Goal: Entertainment & Leisure: Browse casually

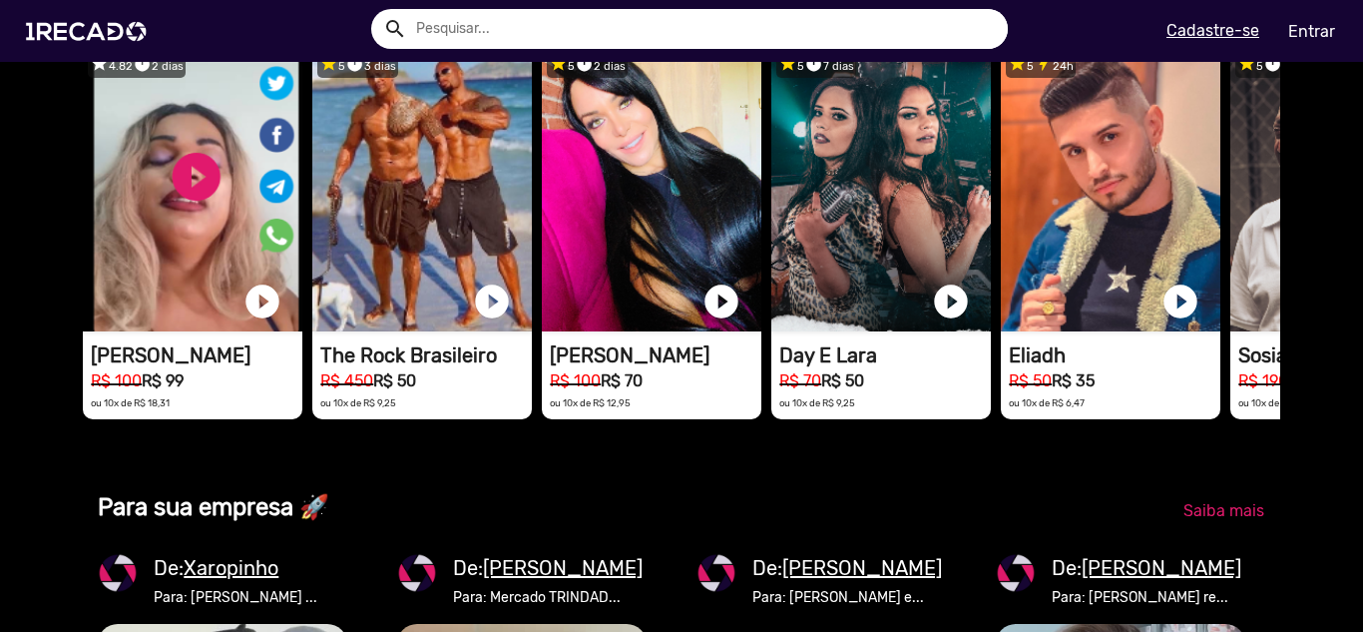
scroll to position [1497, 0]
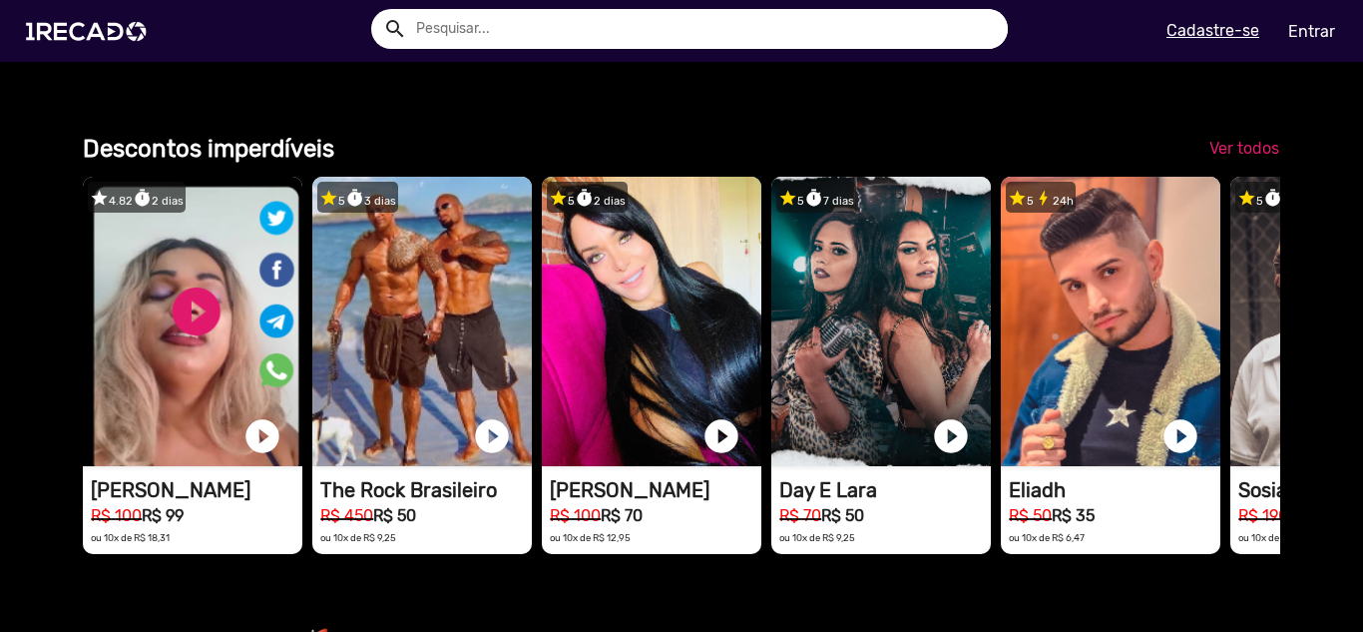
scroll to position [0, 1348]
click at [1265, 158] on span "Ver todos" at bounding box center [1245, 148] width 70 height 19
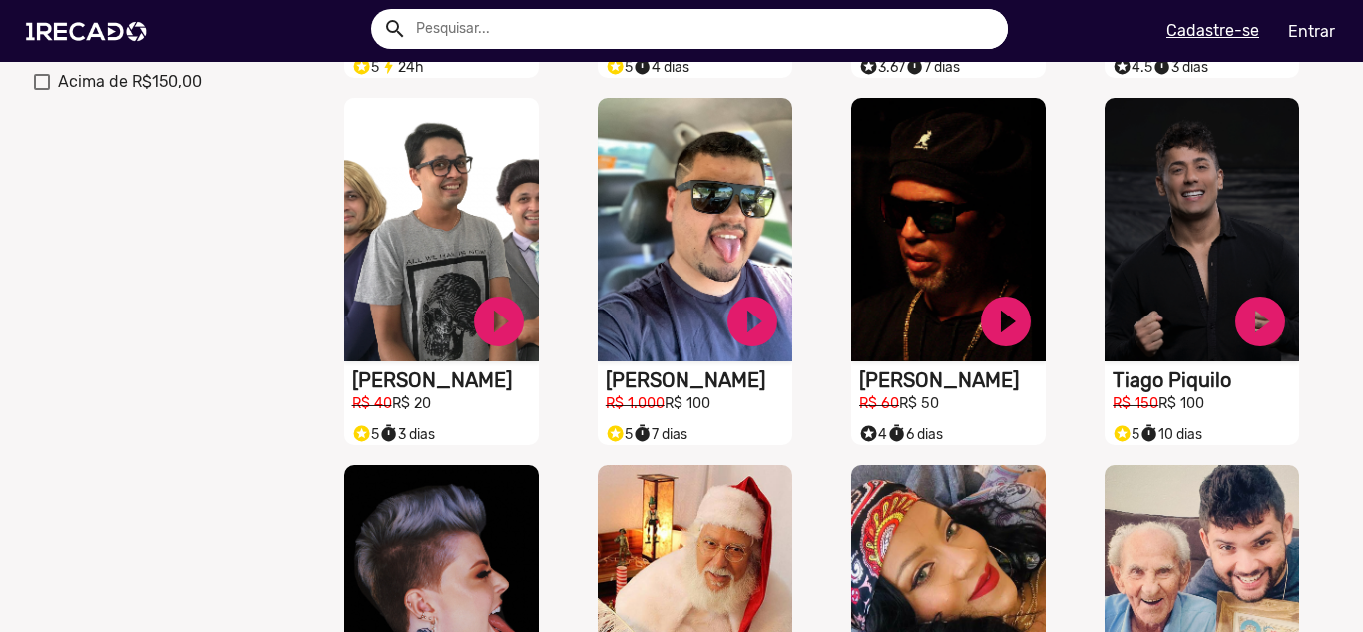
scroll to position [898, 0]
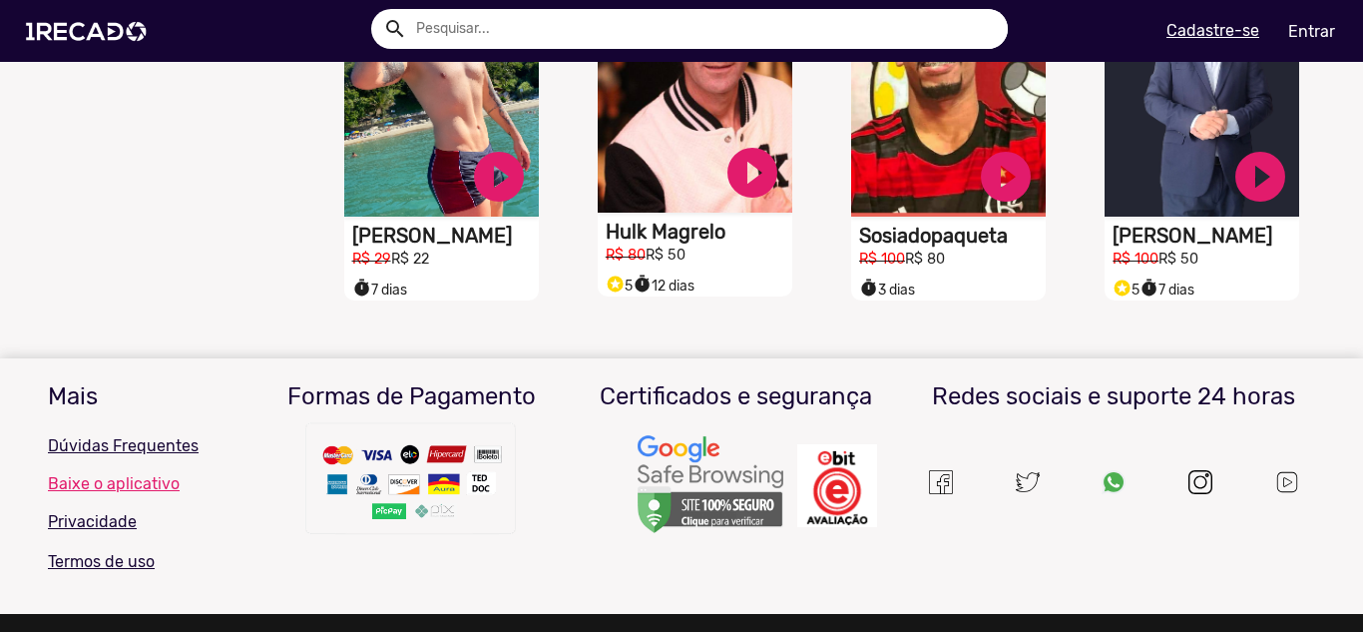
scroll to position [1630, 0]
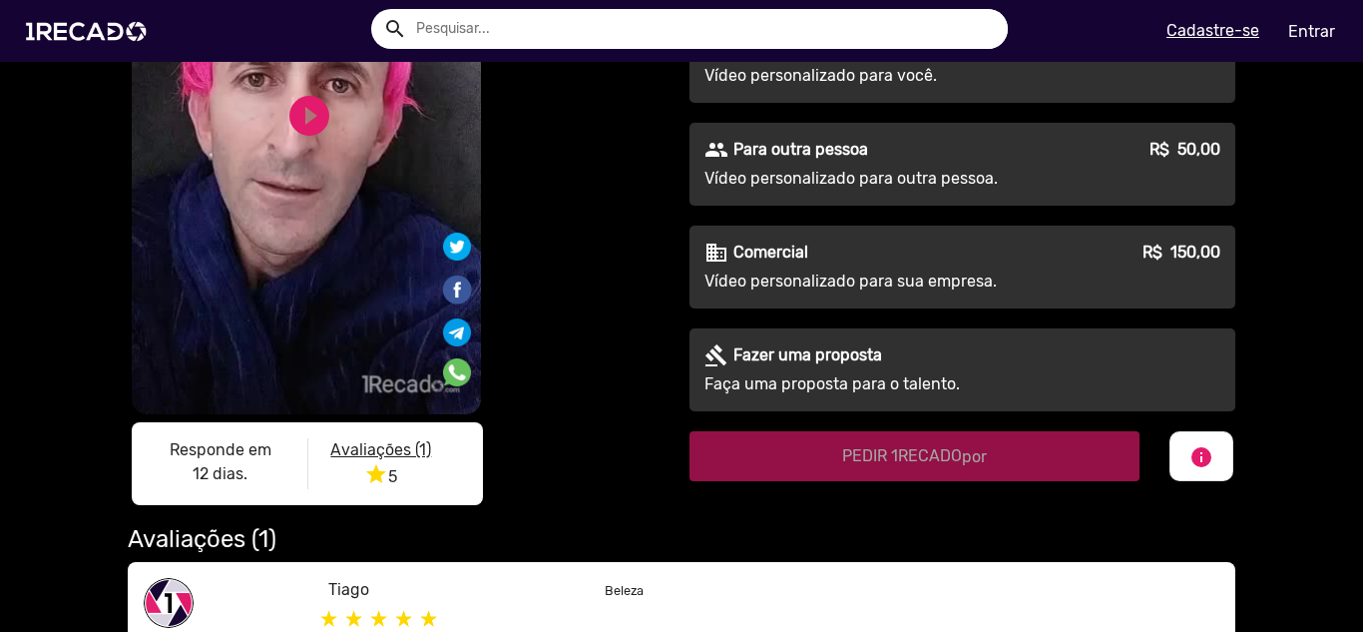
scroll to position [299, 0]
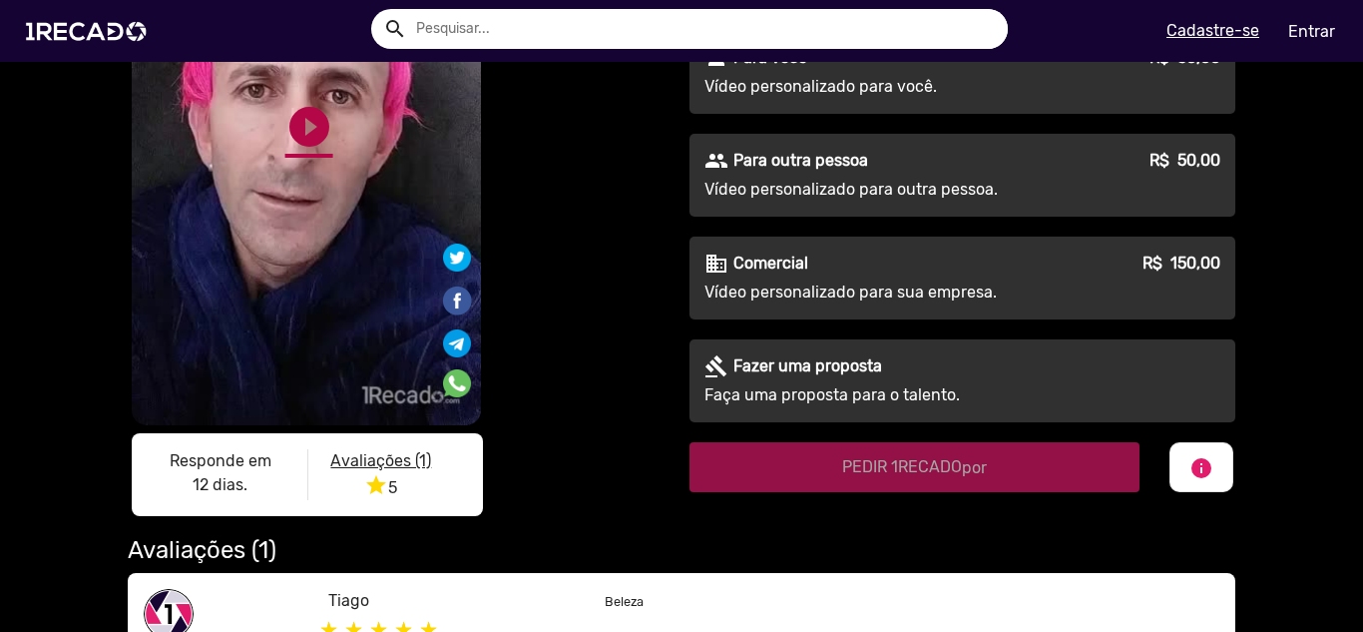
click at [299, 126] on link "play_circle_filled" at bounding box center [309, 127] width 48 height 48
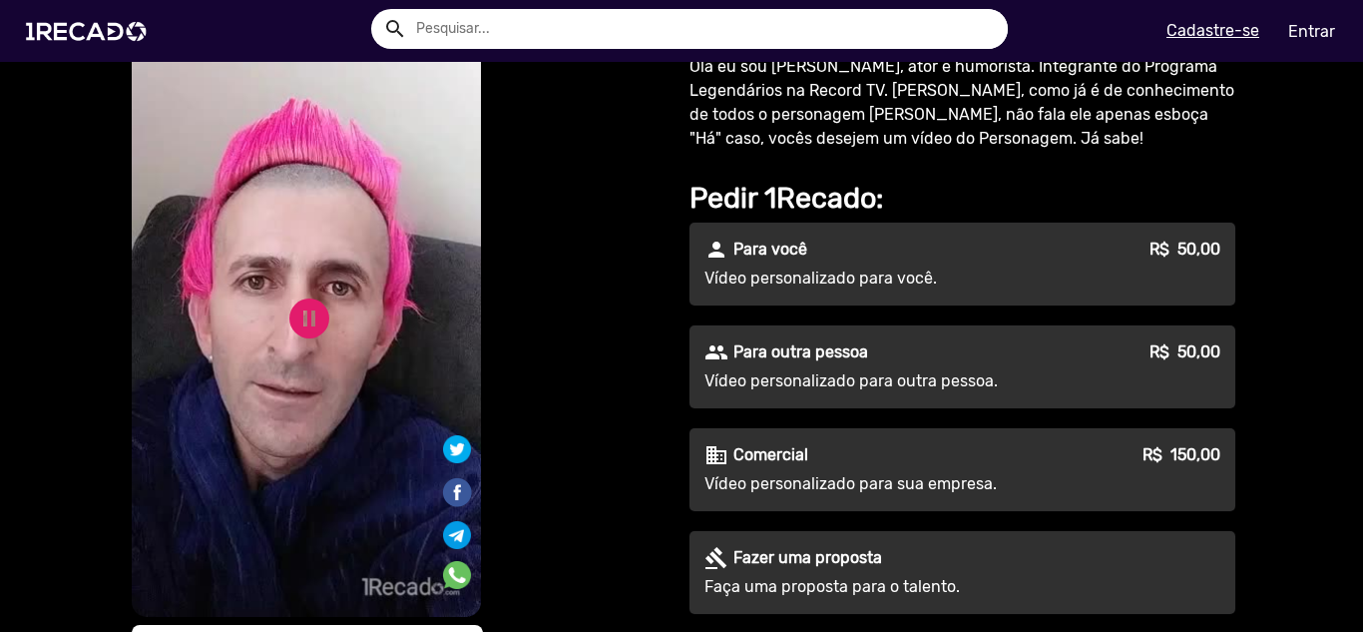
scroll to position [100, 0]
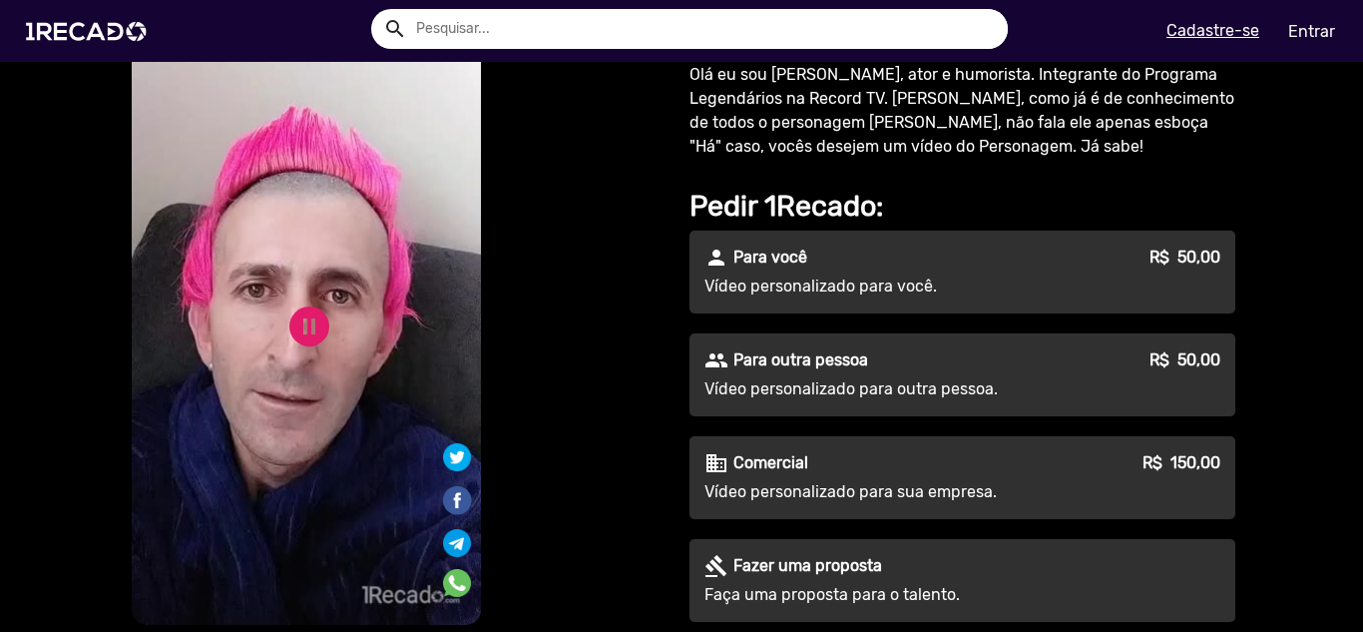
click at [560, 374] on div "S1RECADO vídeos dedicados para fãs e empresas S1RECADO vídeos dedicados para fã…" at bounding box center [397, 357] width 539 height 742
click at [286, 320] on link "pause_circle" at bounding box center [309, 326] width 48 height 48
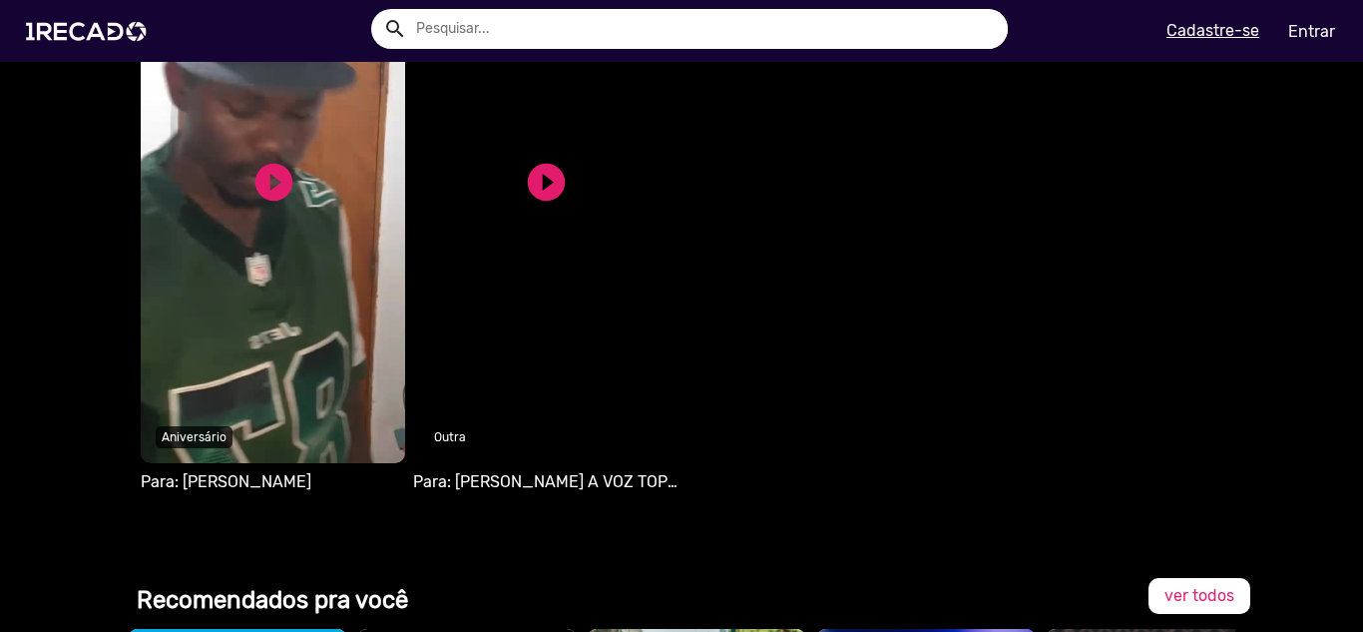
scroll to position [1098, 0]
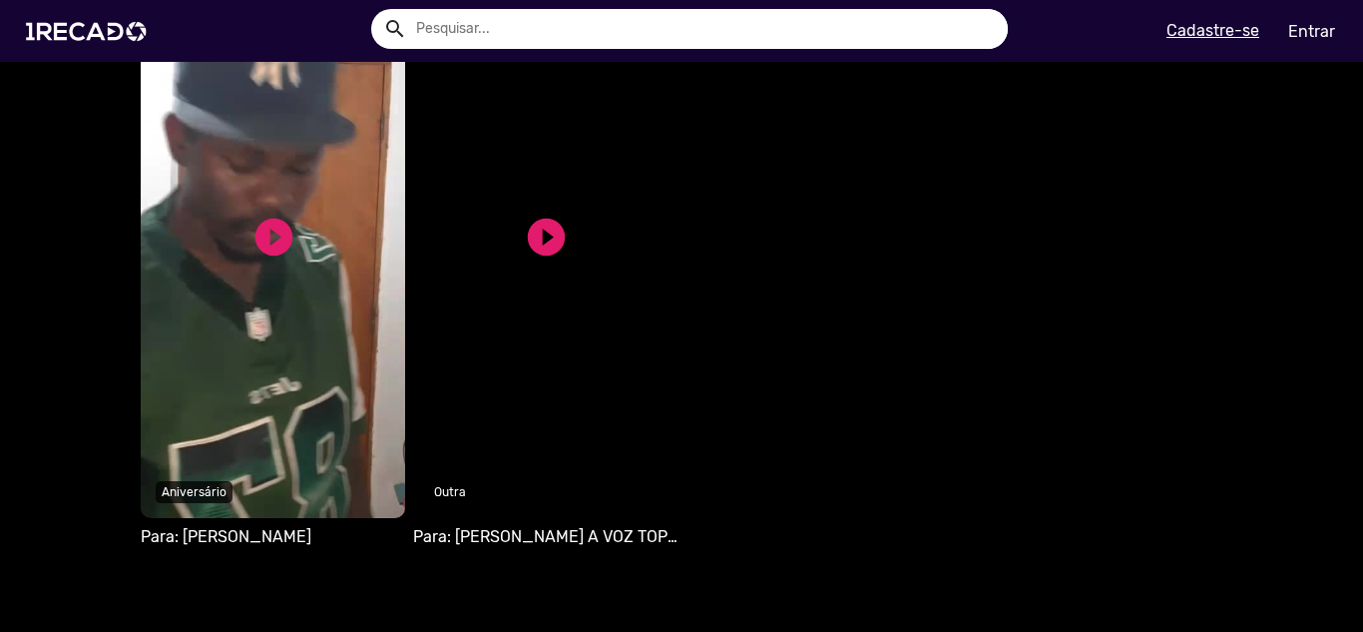
click at [194, 229] on video "Seu navegador não reproduz vídeo em HTML5" at bounding box center [273, 243] width 264 height 549
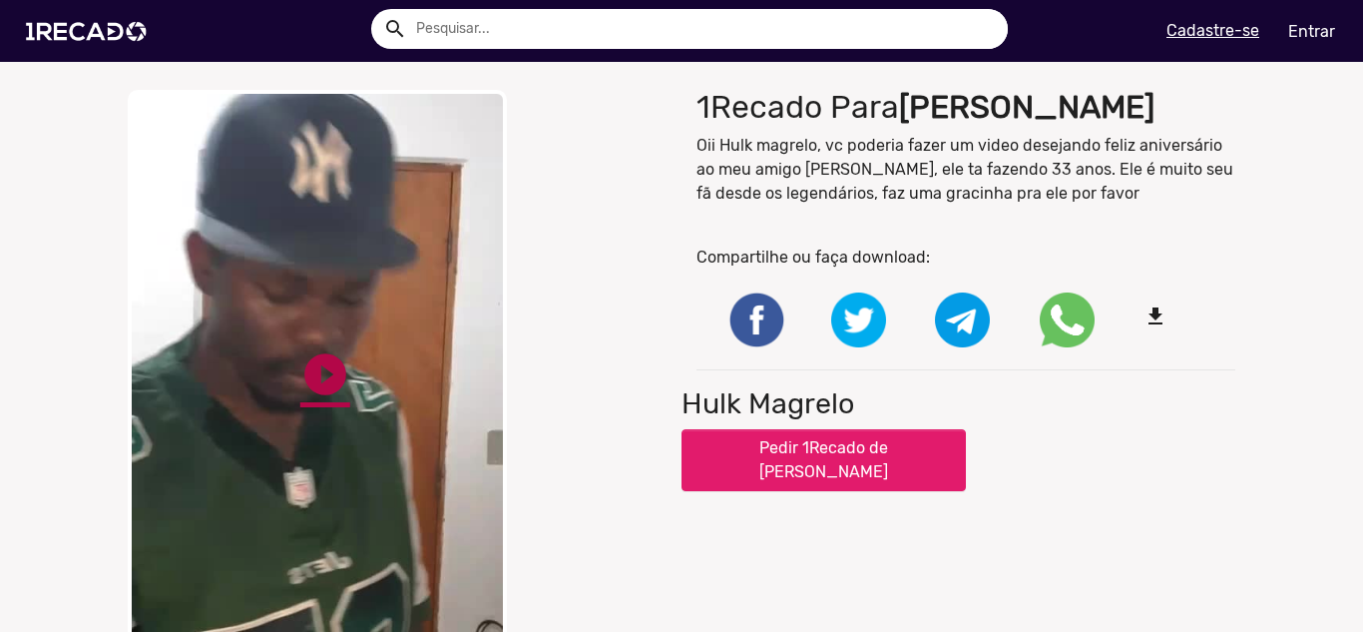
click at [321, 367] on link "play_circle_filled" at bounding box center [325, 374] width 50 height 50
click at [581, 174] on div "close Your browser does not support HTML5 video. pause_circle pause_circle" at bounding box center [397, 389] width 539 height 599
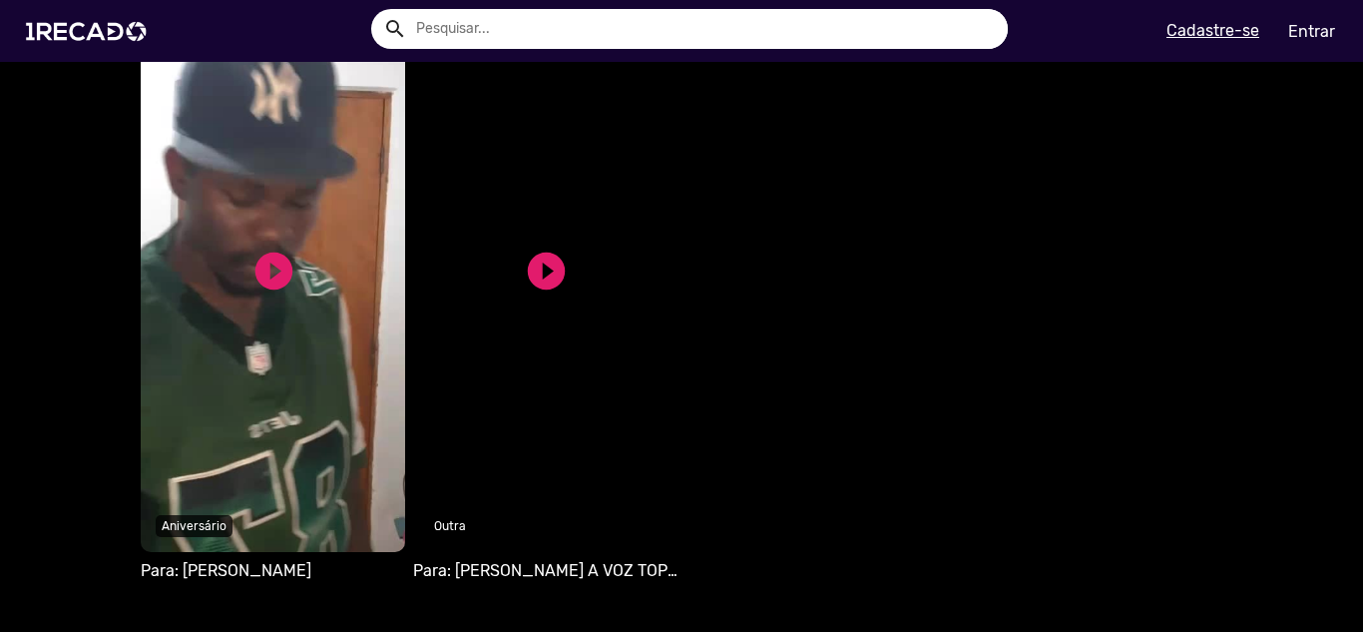
scroll to position [1098, 0]
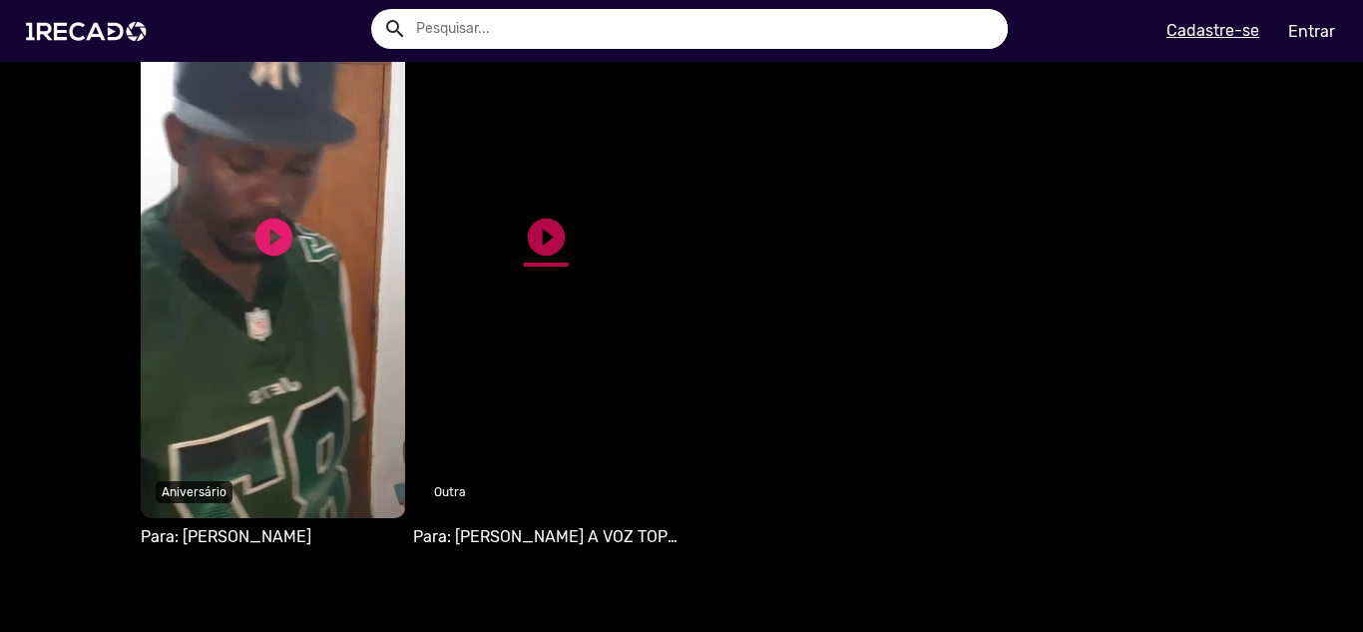
click at [526, 253] on link "play_circle_filled" at bounding box center [546, 237] width 45 height 45
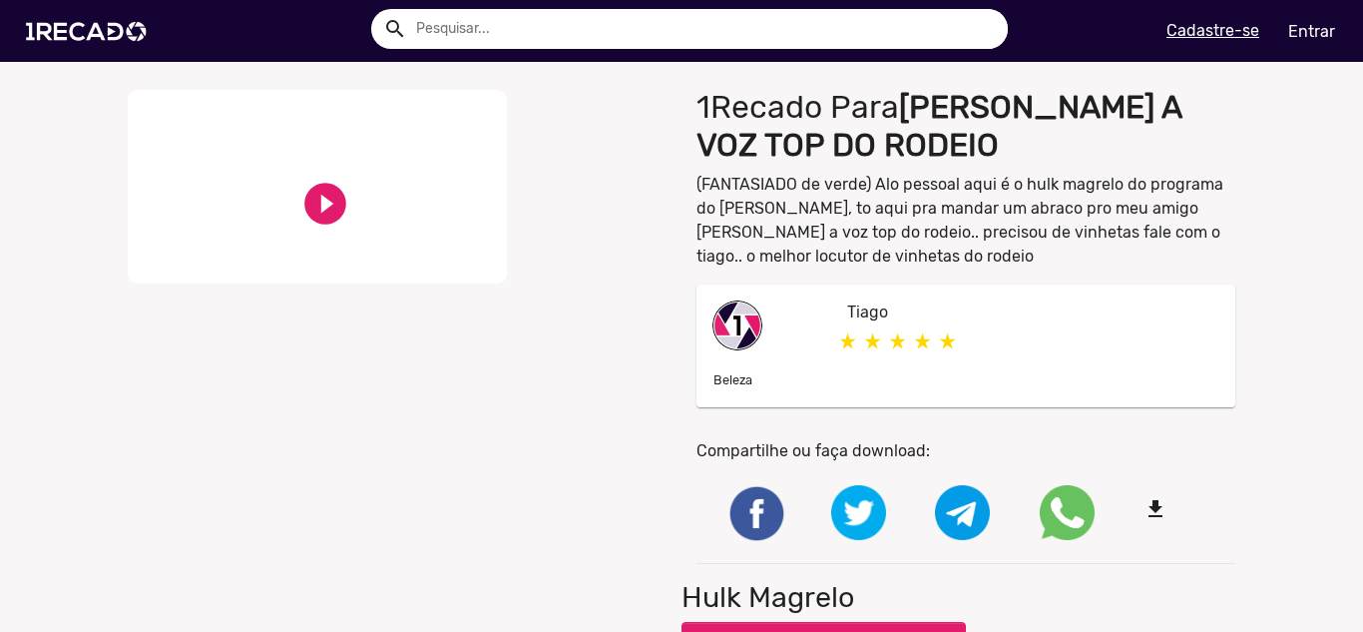
click at [290, 190] on video "Your browser does not support HTML5 video." at bounding box center [317, 187] width 379 height 194
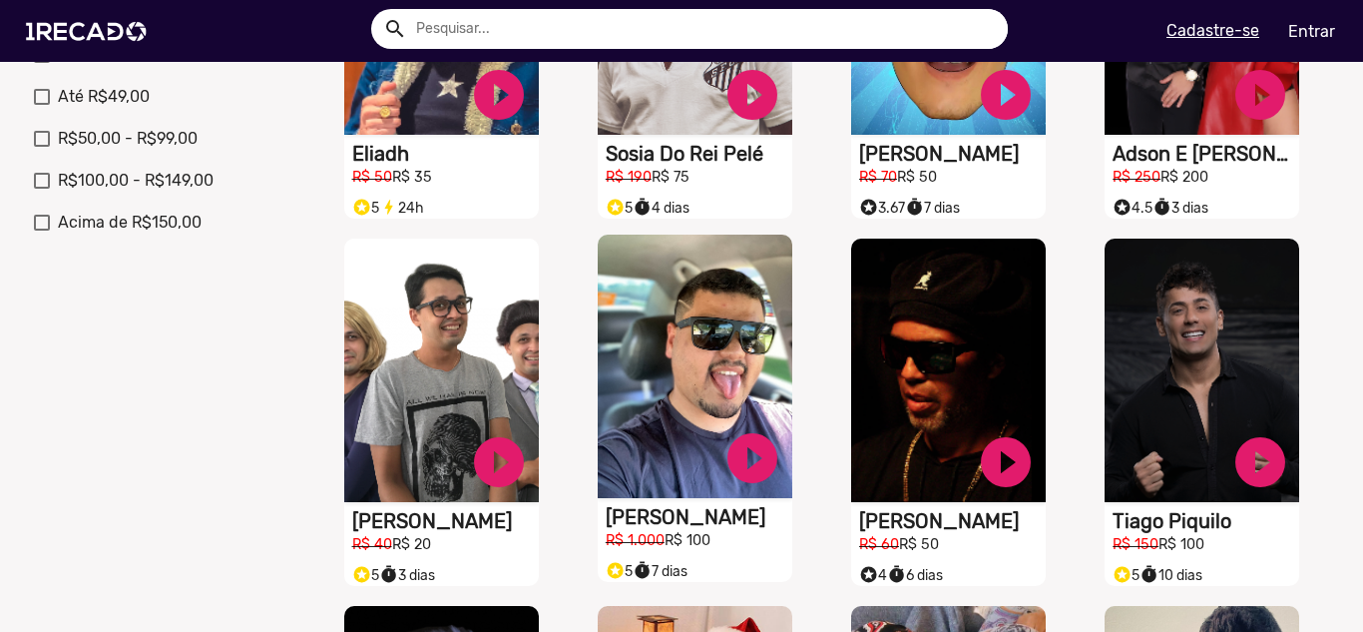
scroll to position [1098, 0]
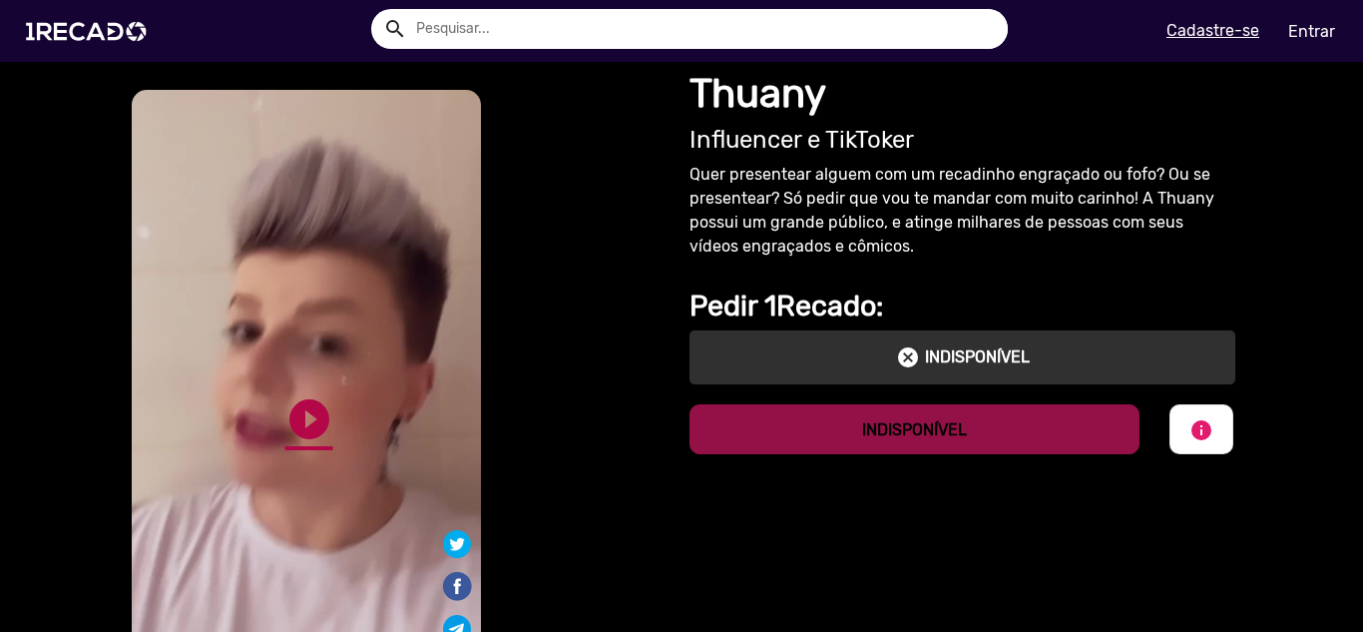
click at [309, 409] on link "play_circle_filled" at bounding box center [309, 419] width 48 height 48
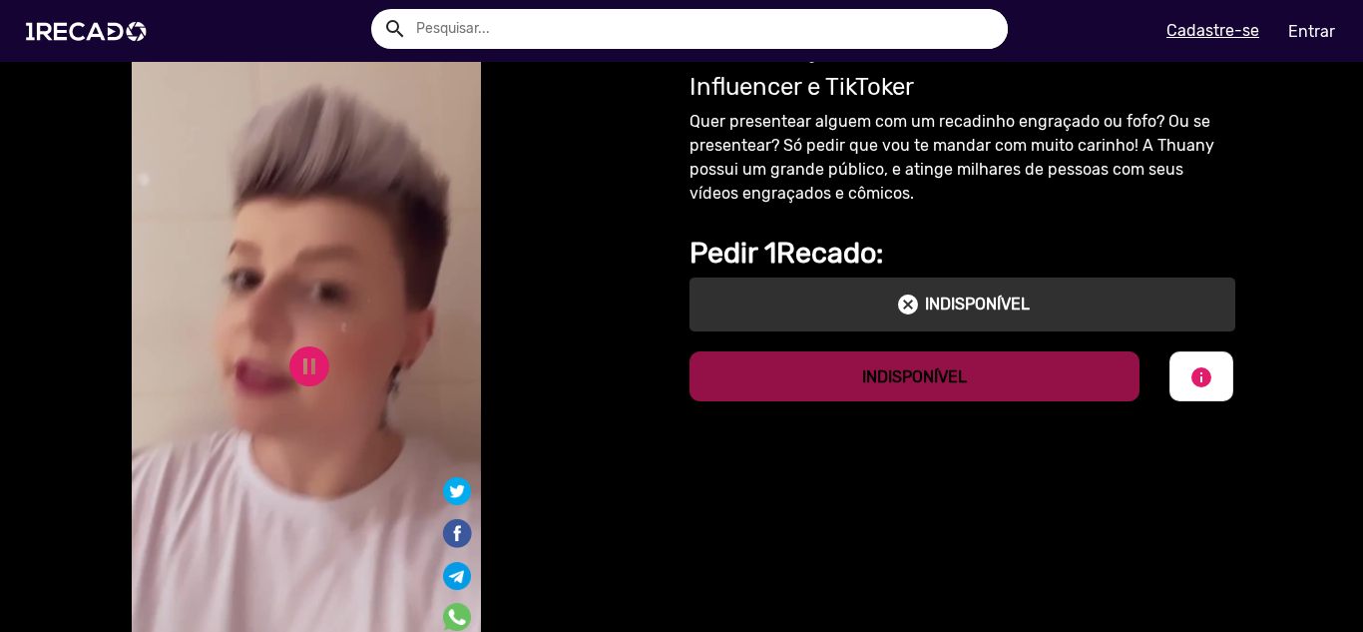
scroll to position [100, 0]
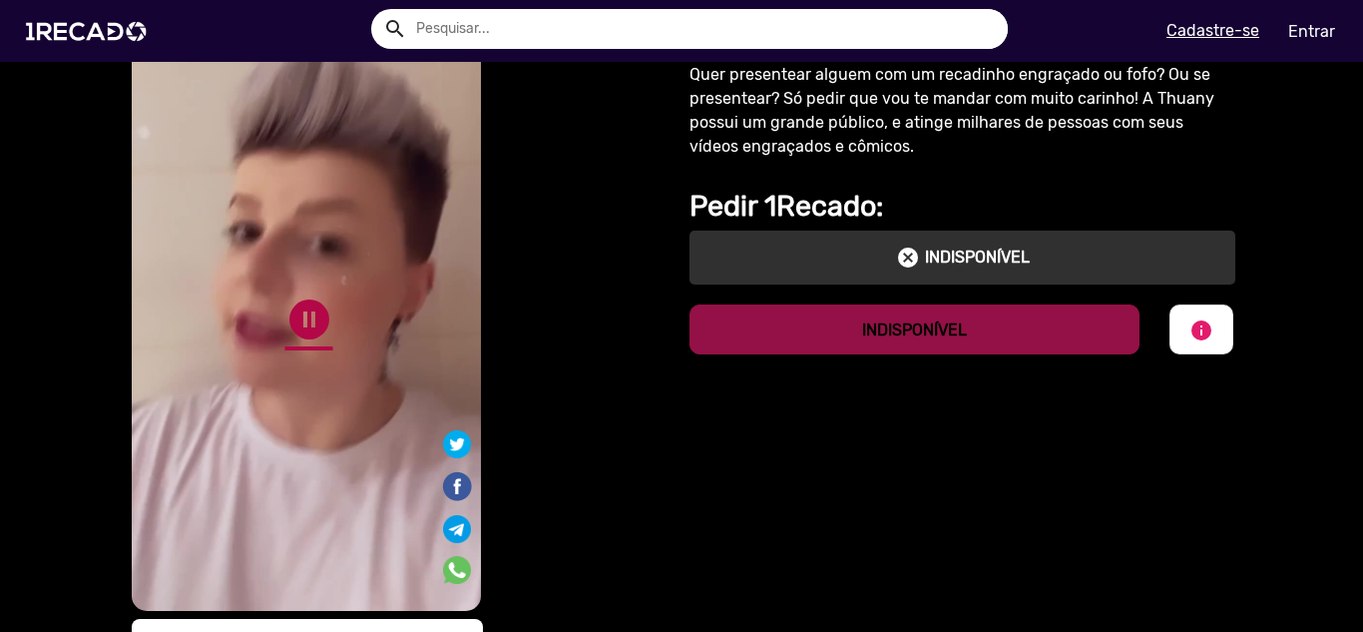
click at [299, 315] on link "pause_circle" at bounding box center [309, 319] width 48 height 48
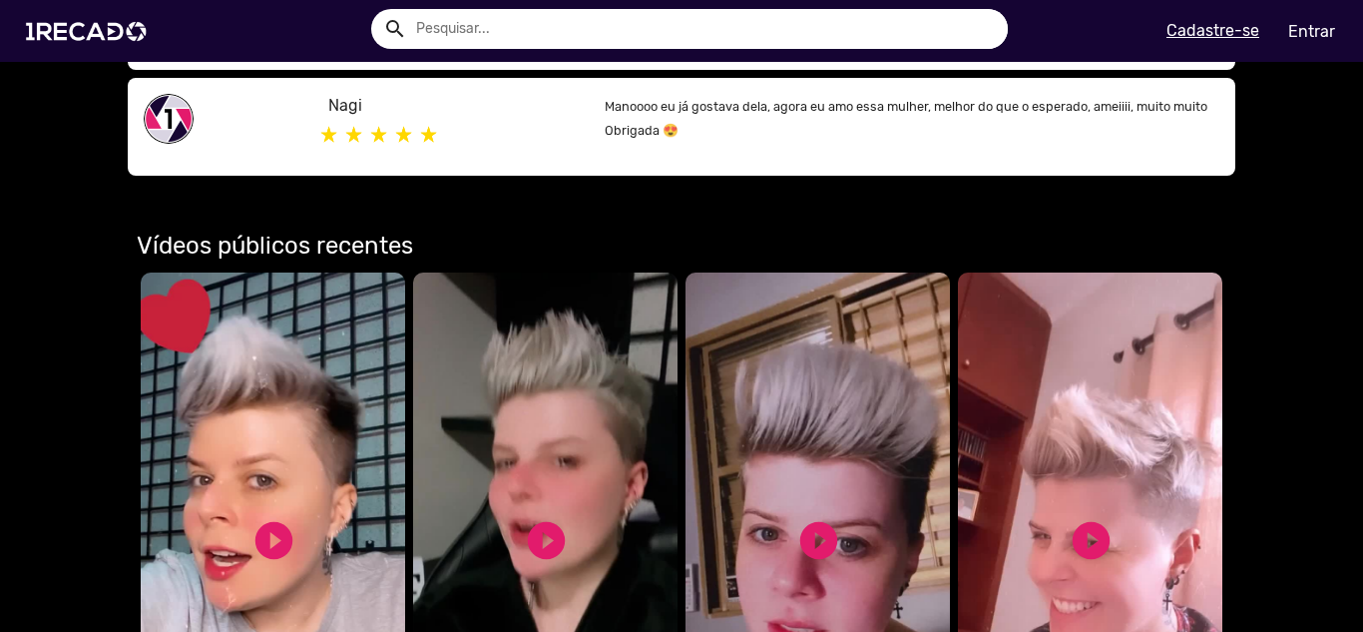
scroll to position [1198, 0]
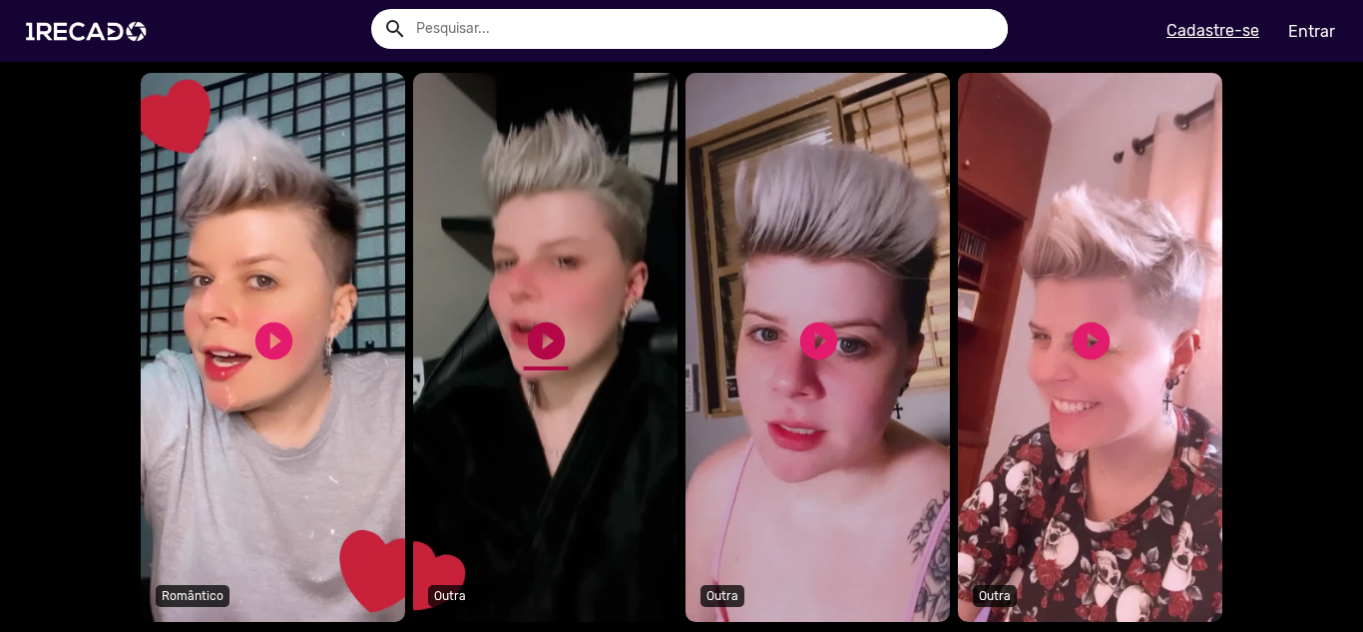
click at [528, 351] on link "play_circle_filled" at bounding box center [546, 340] width 45 height 45
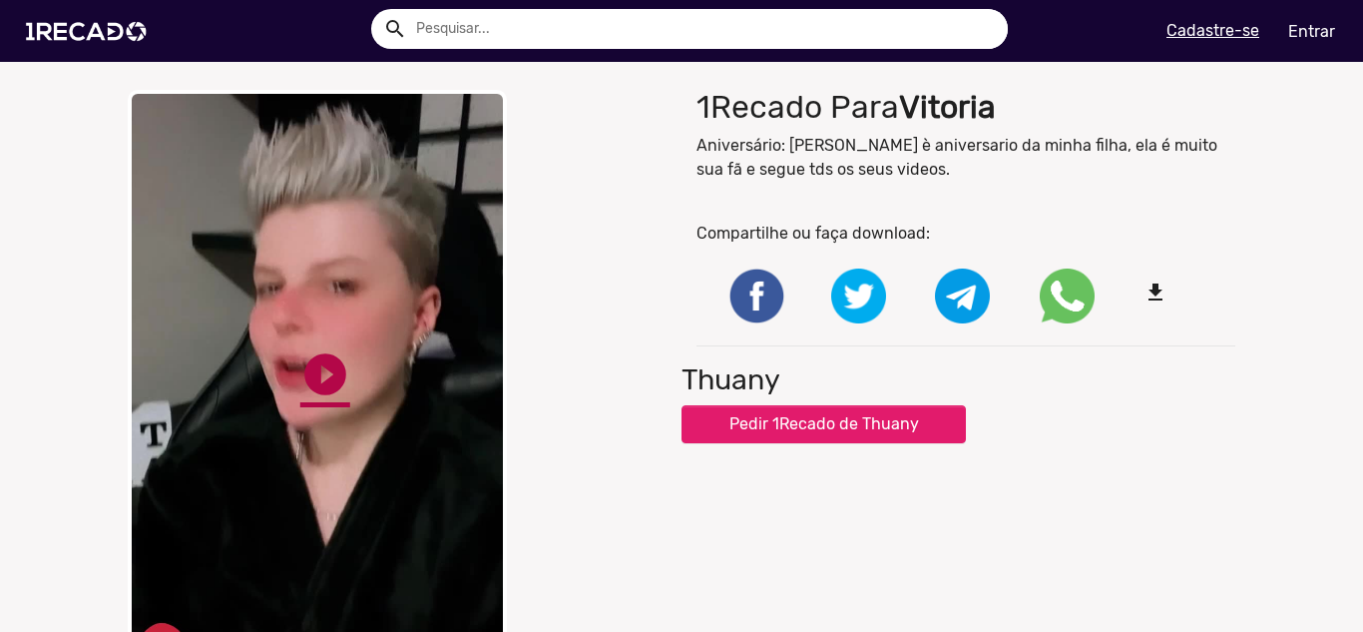
click at [326, 369] on link "play_circle_filled" at bounding box center [325, 374] width 50 height 50
click at [326, 369] on link "pause_circle" at bounding box center [325, 374] width 50 height 50
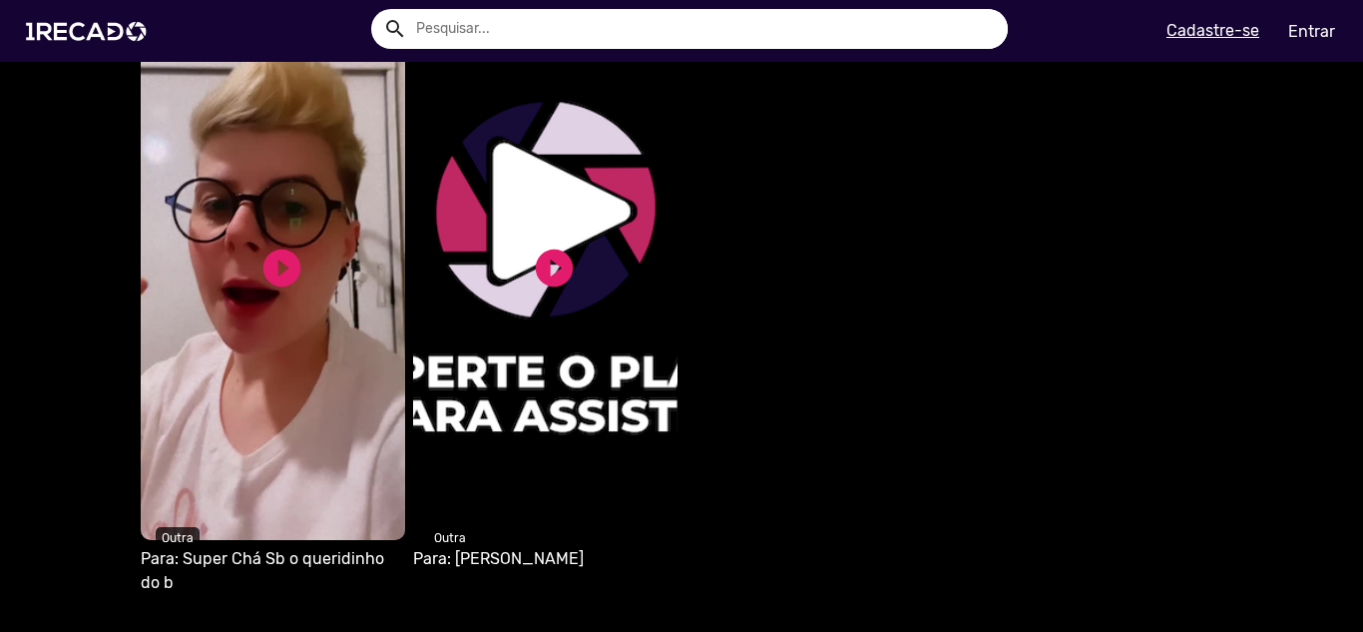
scroll to position [1896, 0]
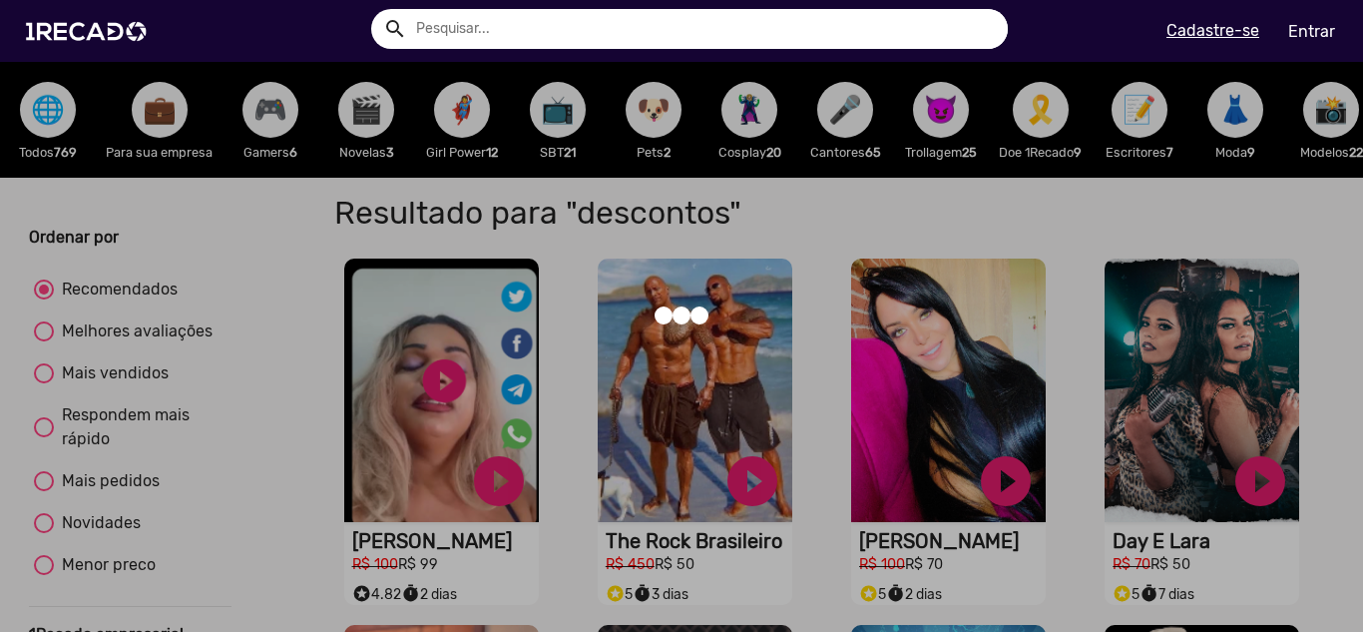
click at [743, 135] on div at bounding box center [681, 316] width 1363 height 632
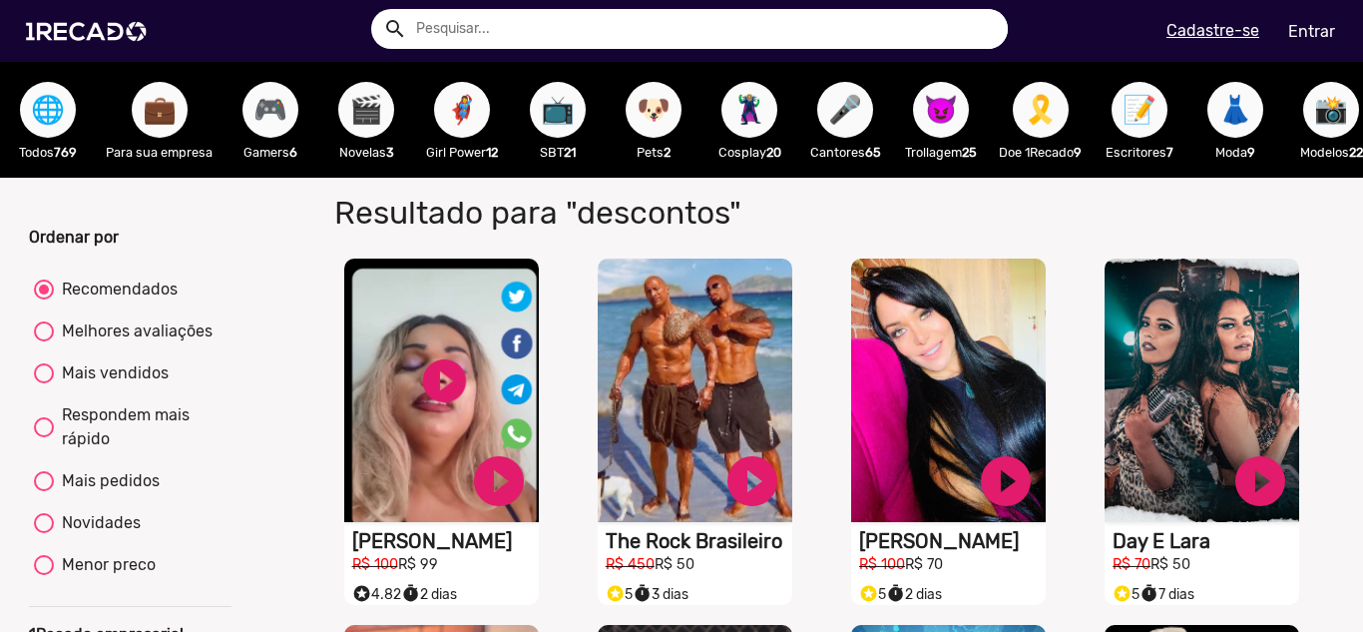
click at [747, 125] on span "🦹🏼‍♀️" at bounding box center [750, 110] width 34 height 56
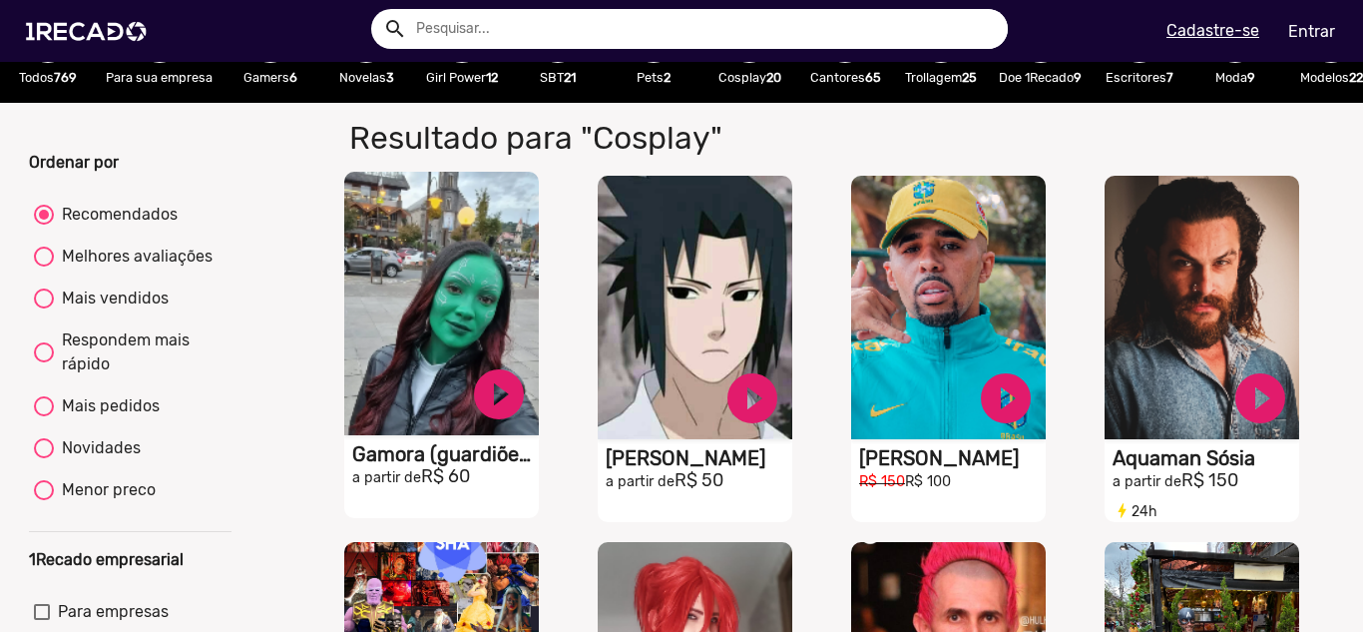
scroll to position [200, 0]
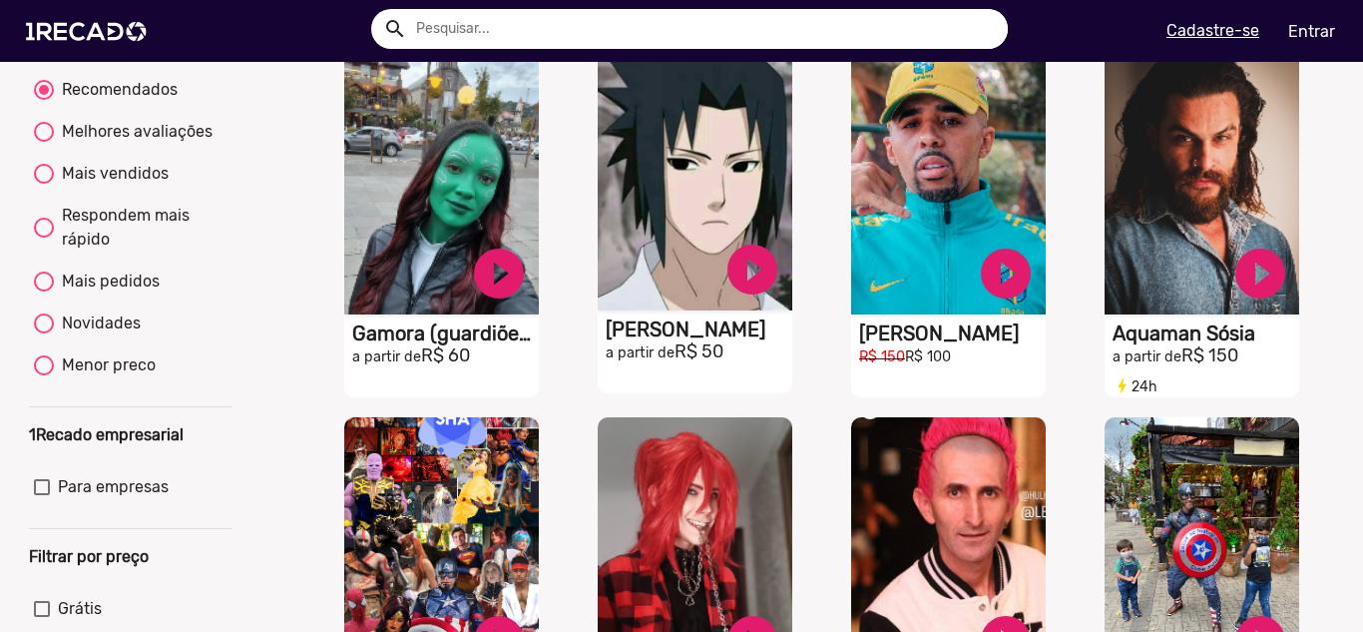
click at [539, 220] on video "S1RECADO vídeos dedicados para fãs e empresas" at bounding box center [441, 183] width 195 height 264
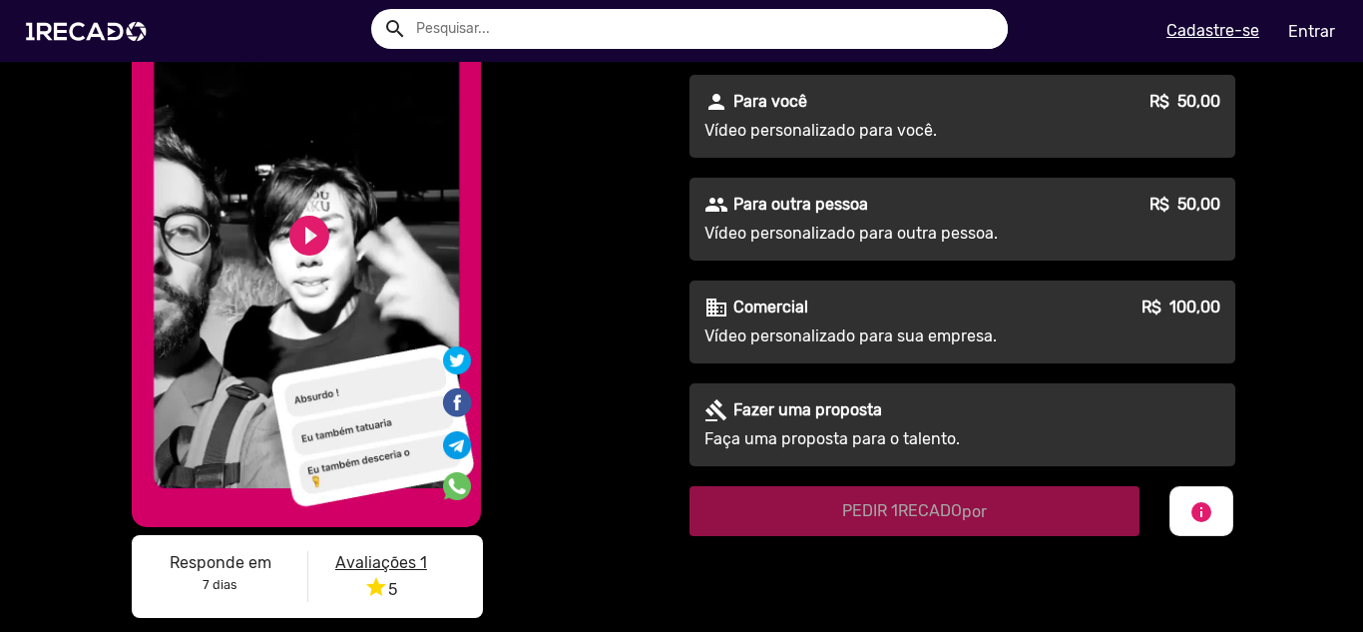
scroll to position [181, 0]
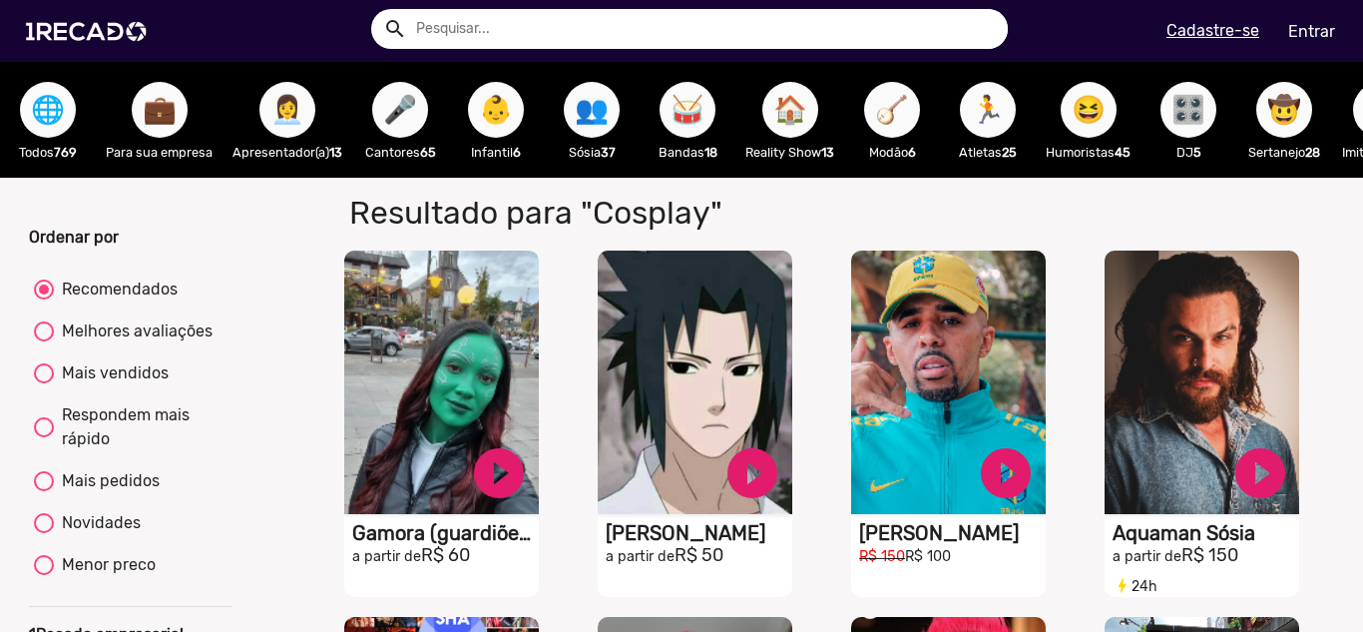
click at [1194, 128] on span "🎛️" at bounding box center [1189, 110] width 34 height 56
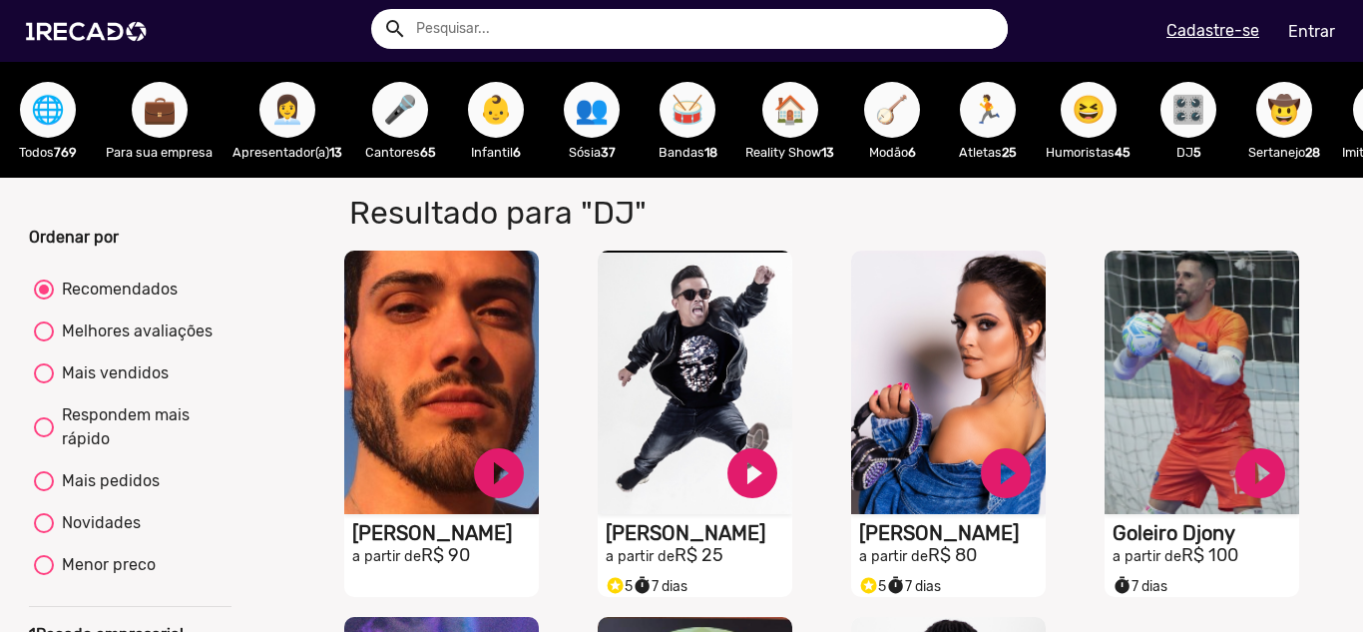
click at [1071, 124] on button "😆" at bounding box center [1089, 110] width 56 height 56
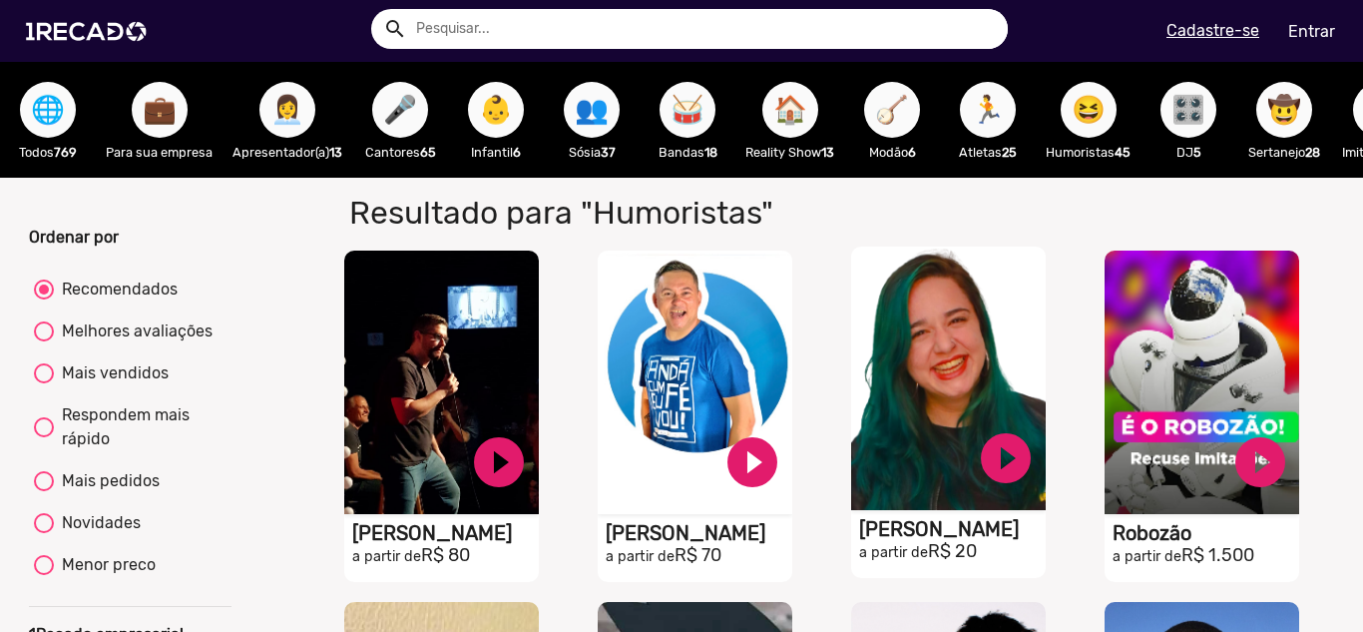
click at [539, 402] on video "S1RECADO vídeos dedicados para fãs e empresas" at bounding box center [441, 383] width 195 height 264
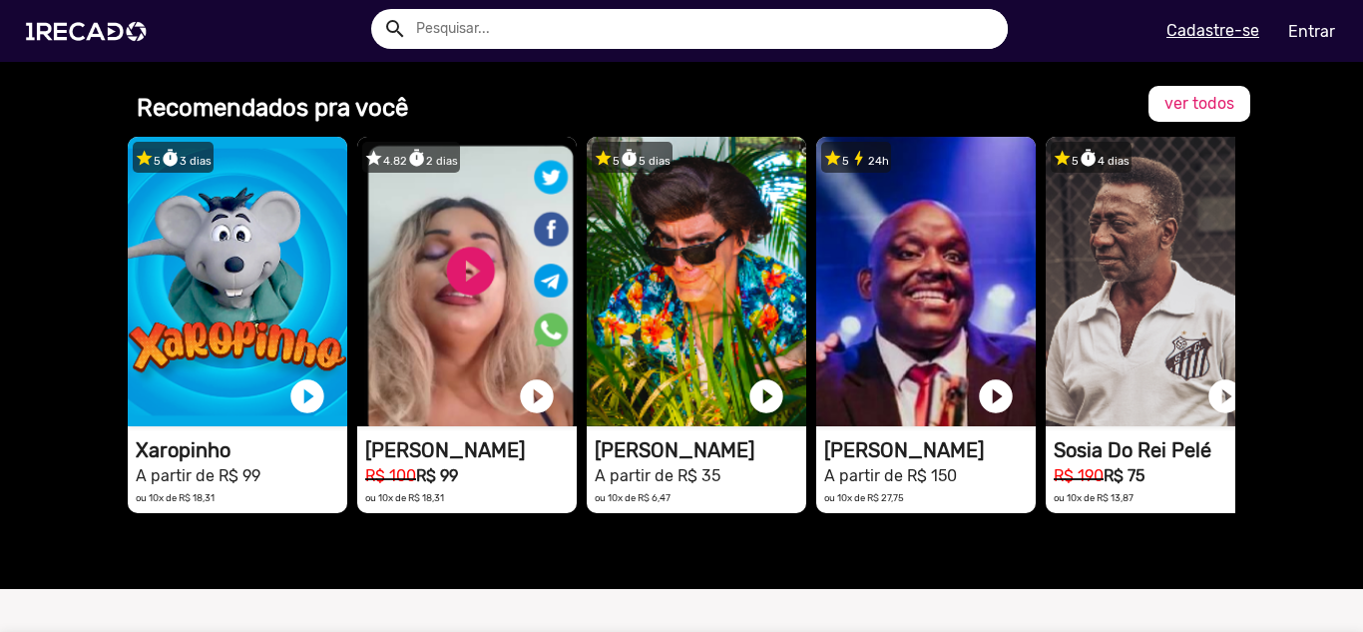
scroll to position [399, 0]
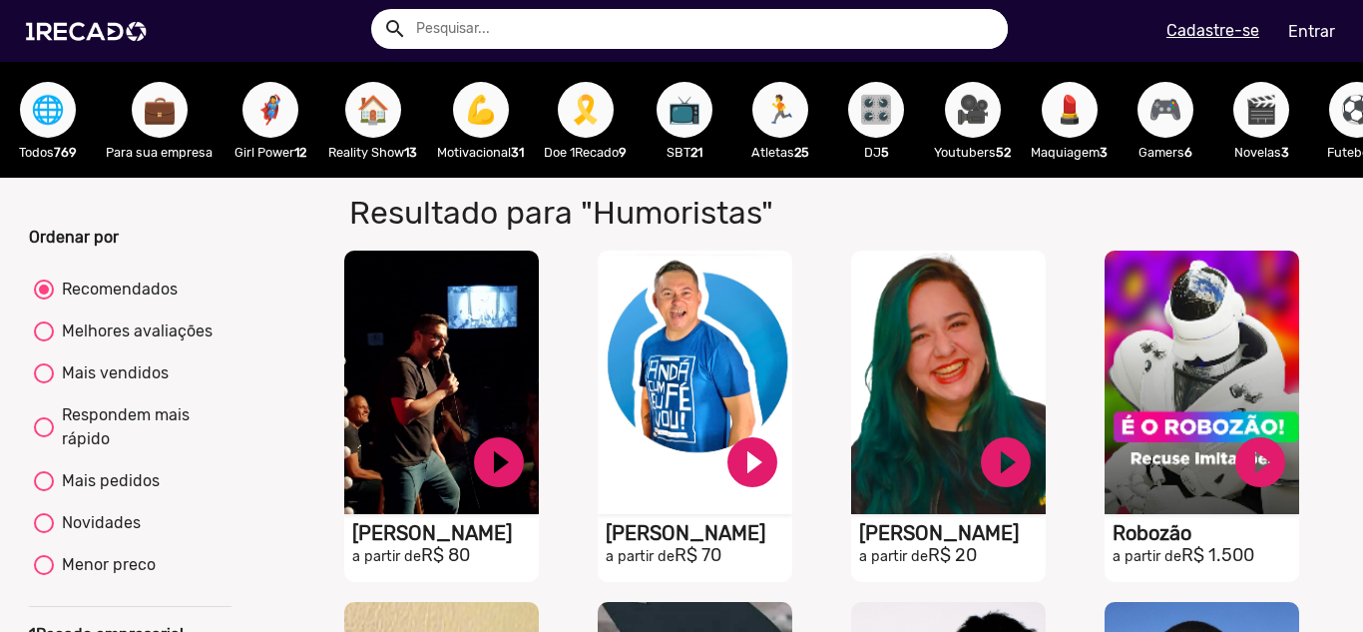
click at [456, 124] on div "💪 Motivacional 31" at bounding box center [480, 120] width 107 height 116
click at [479, 135] on span "💪" at bounding box center [481, 110] width 34 height 56
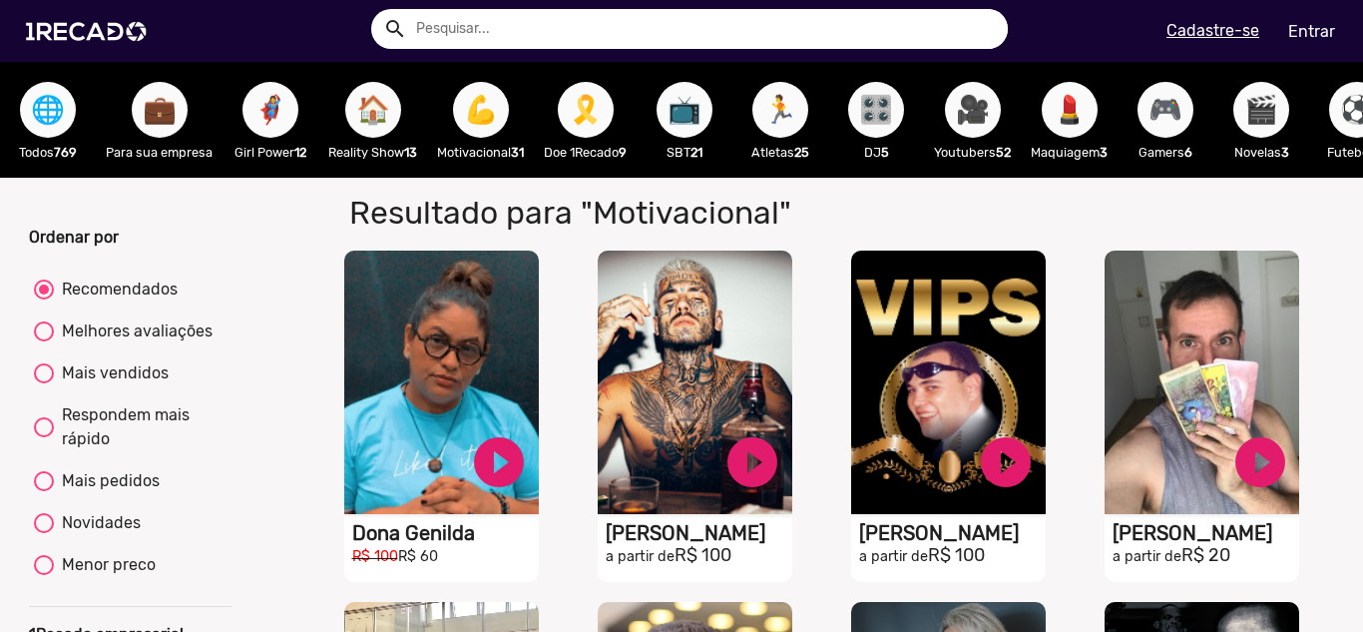
scroll to position [100, 0]
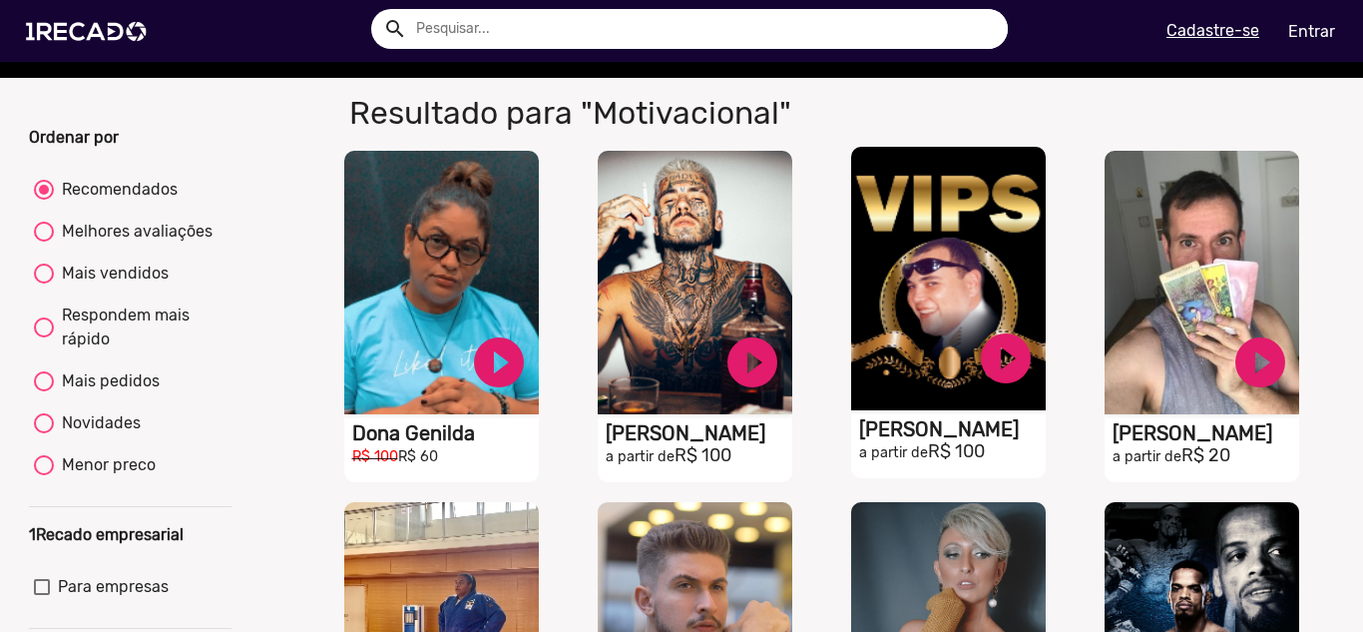
click at [539, 262] on video "S1RECADO vídeos dedicados para fãs e empresas" at bounding box center [441, 283] width 195 height 264
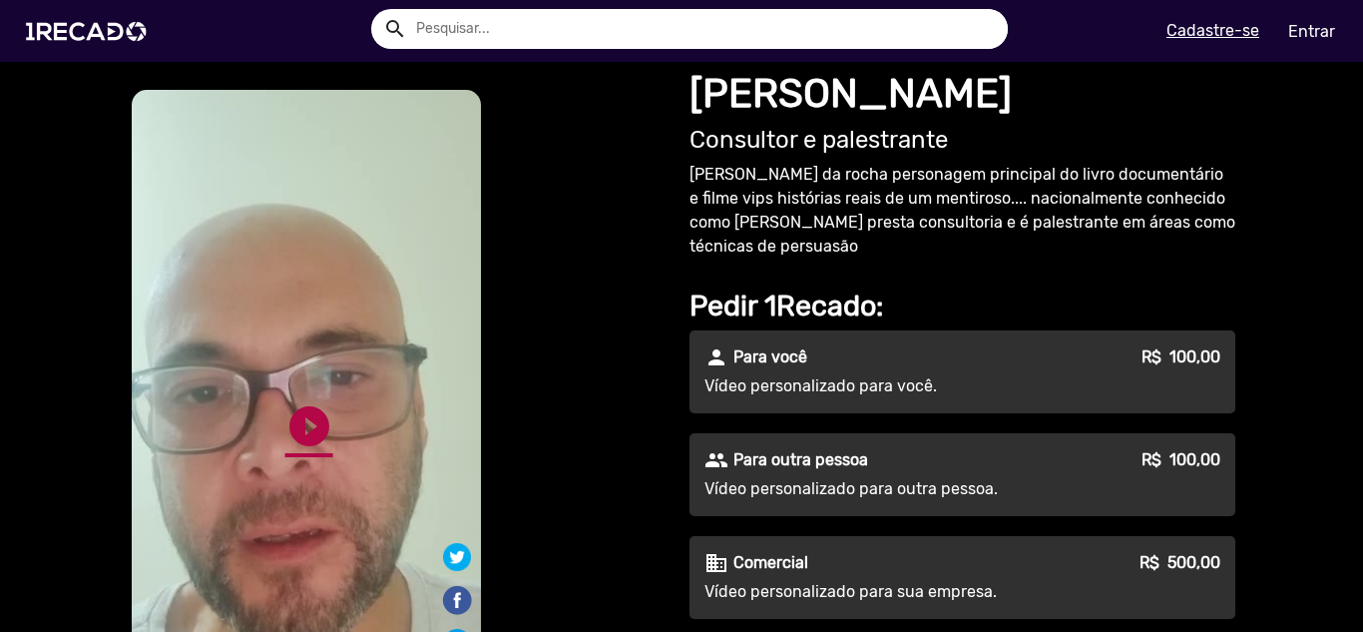
click at [304, 411] on link "play_circle_filled" at bounding box center [309, 426] width 48 height 48
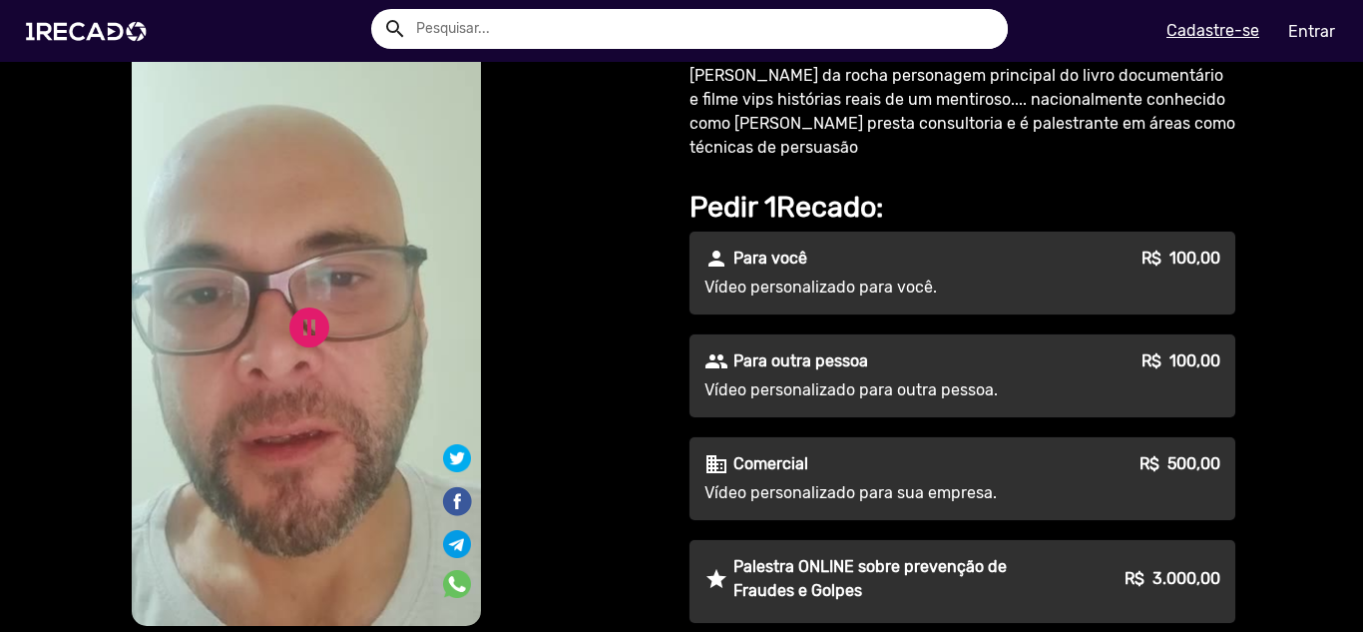
scroll to position [65, 0]
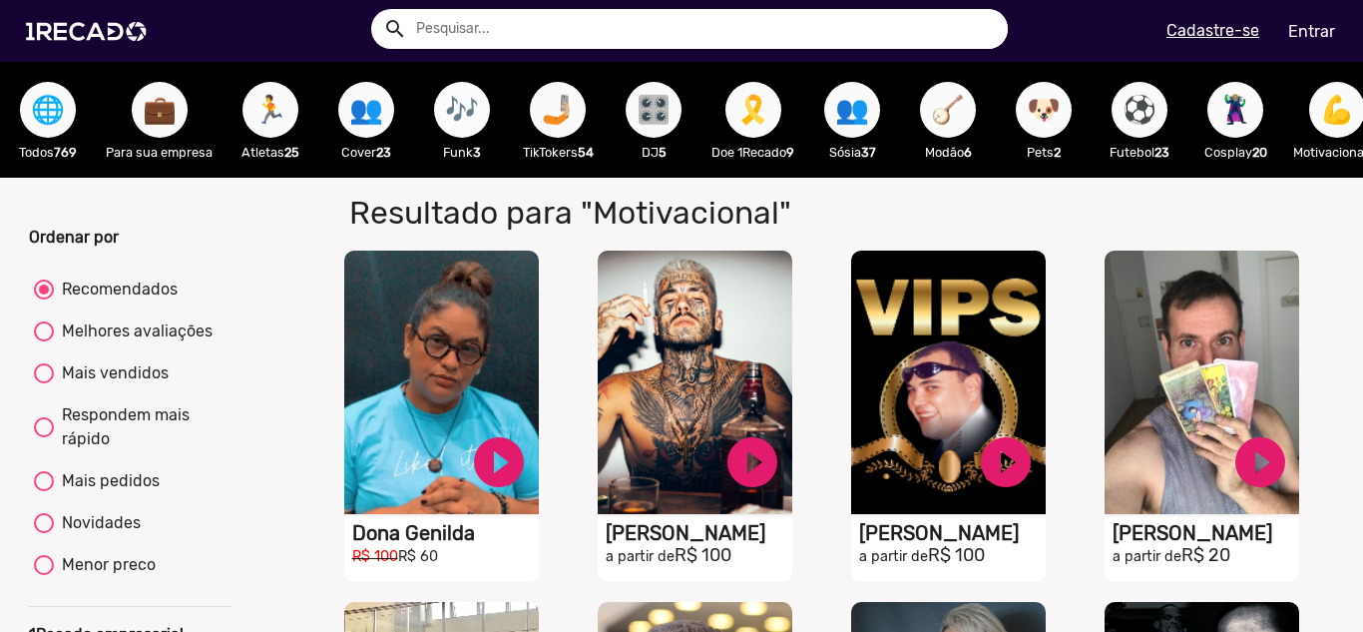
click at [448, 128] on span "🎶" at bounding box center [462, 110] width 34 height 56
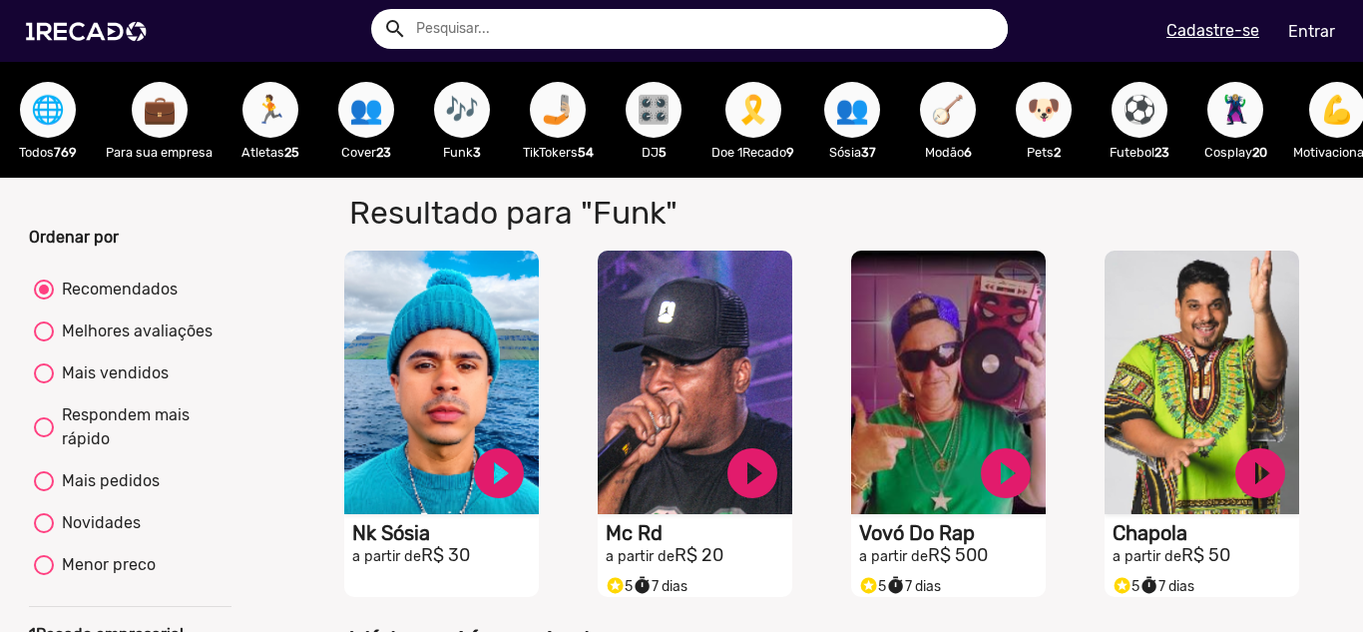
click at [63, 121] on span "🌐" at bounding box center [48, 110] width 34 height 56
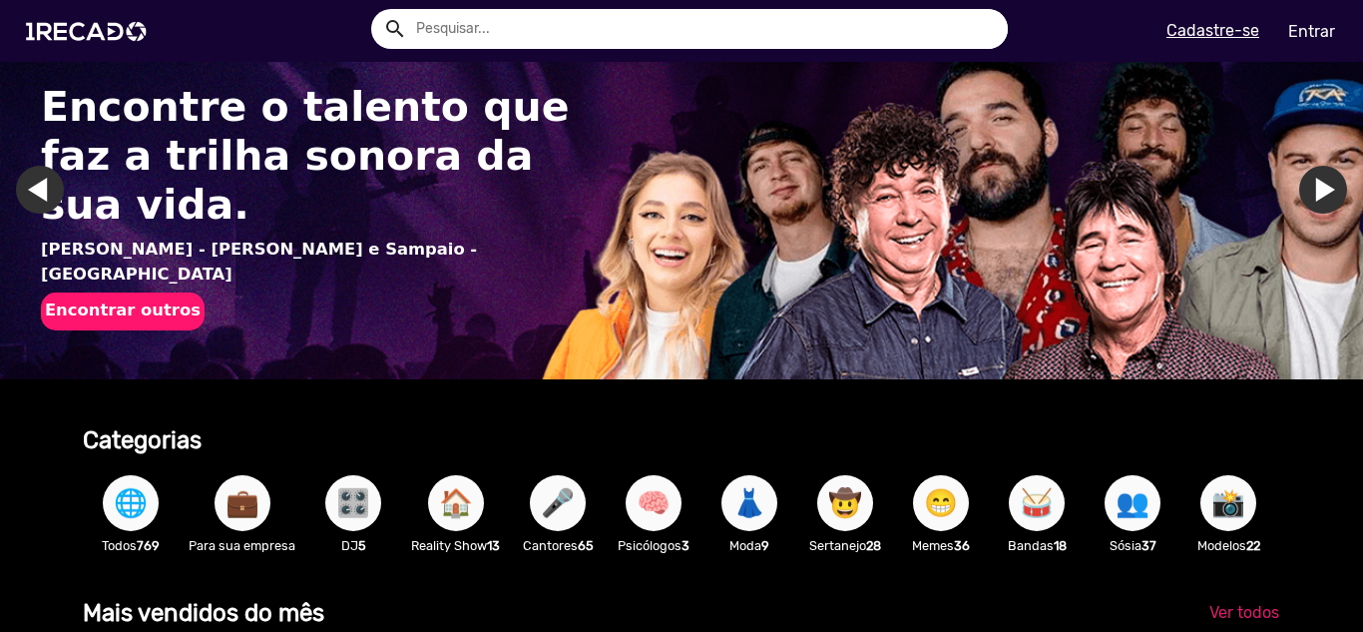
scroll to position [499, 0]
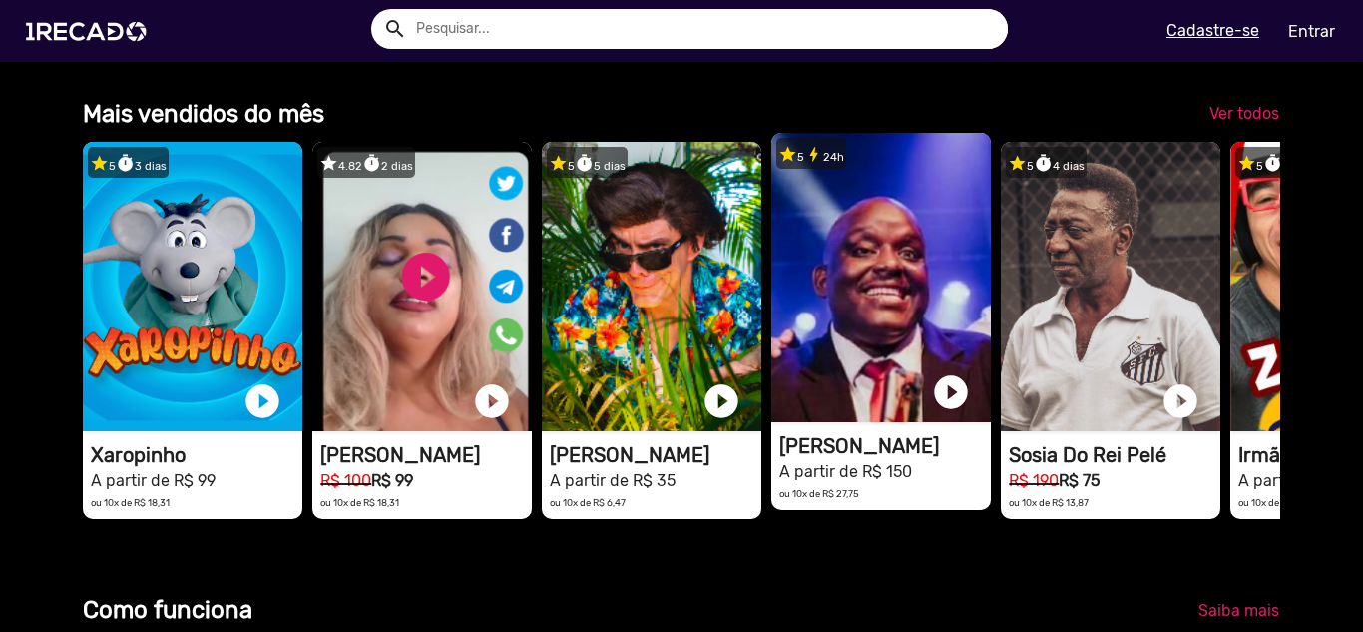
click at [302, 300] on video "1RECADO vídeos dedicados para fãs e empresas" at bounding box center [193, 286] width 220 height 289
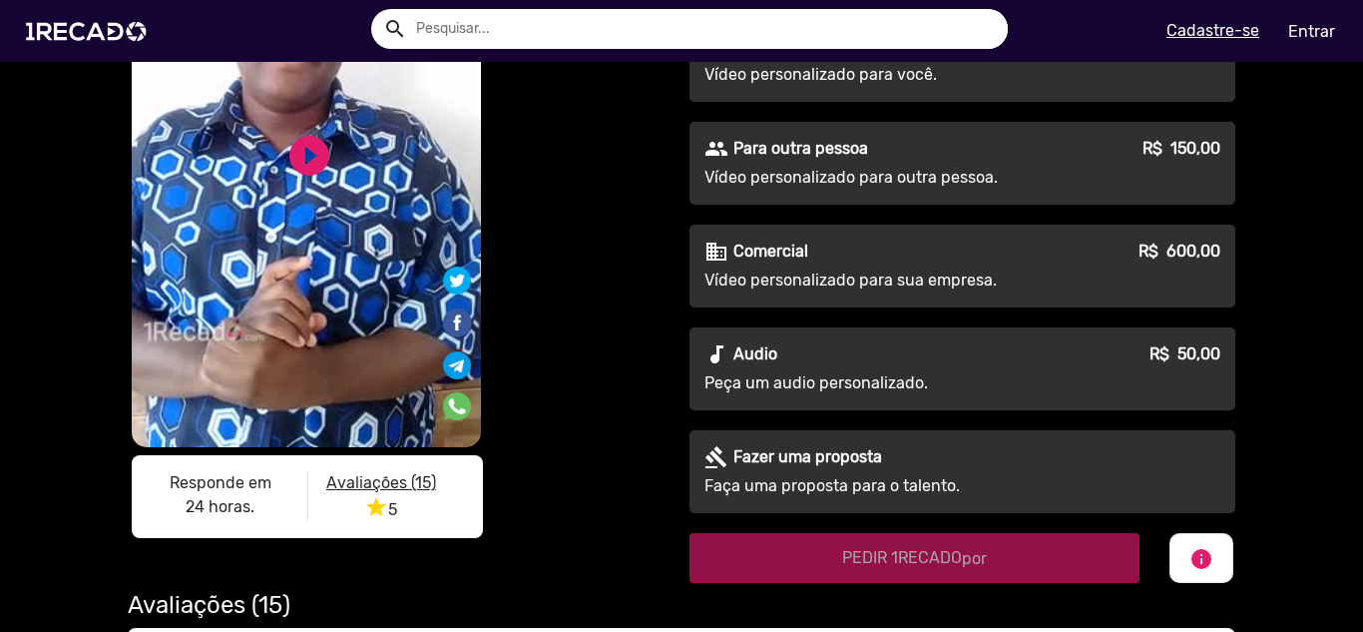
scroll to position [200, 0]
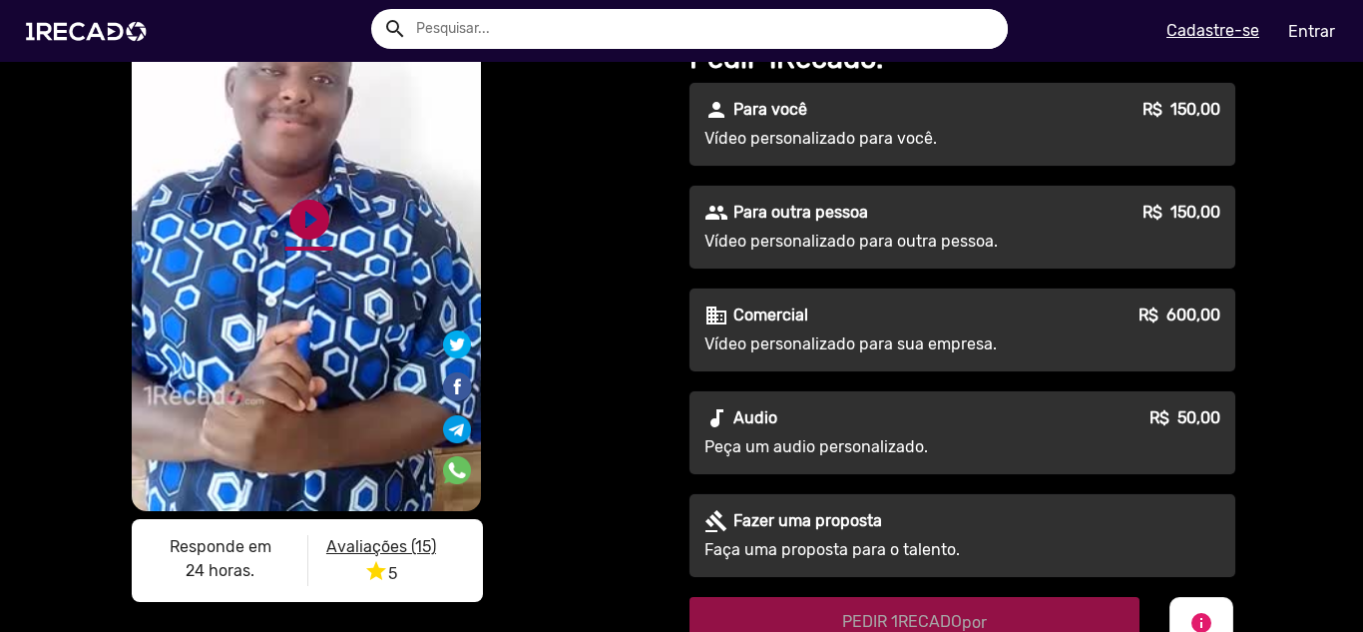
click at [316, 216] on link "play_circle_filled" at bounding box center [309, 220] width 48 height 48
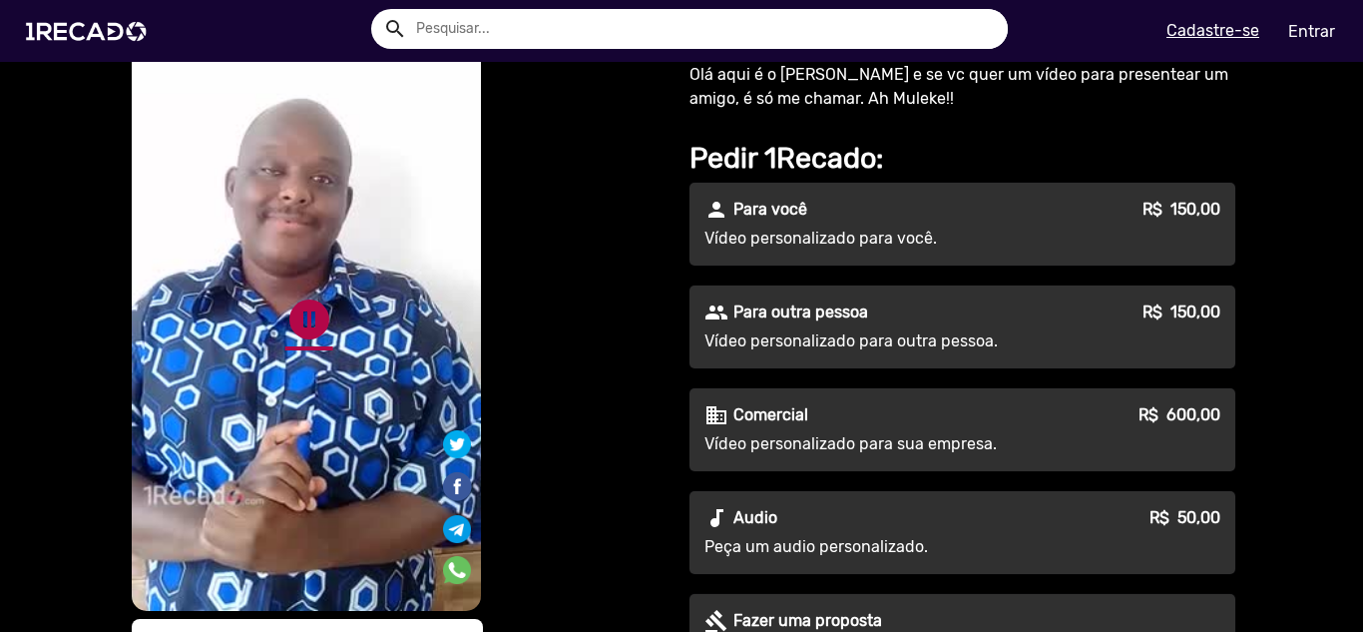
click at [307, 316] on link "pause_circle" at bounding box center [309, 319] width 48 height 48
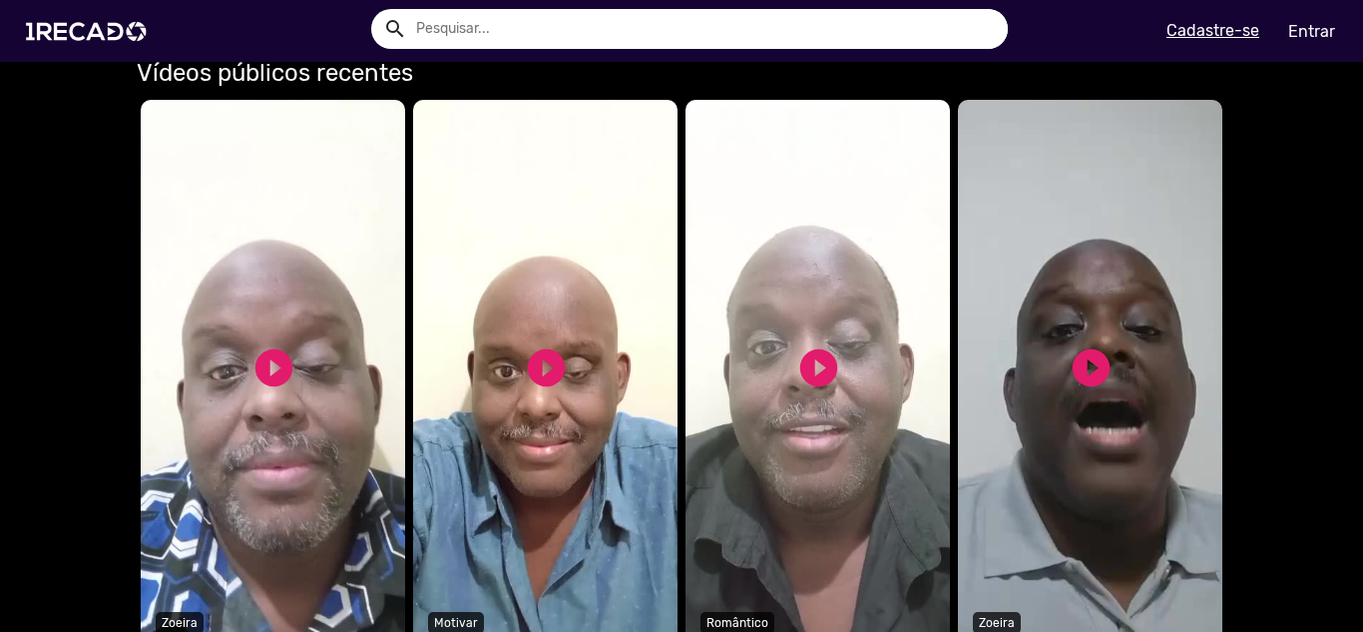
scroll to position [1397, 0]
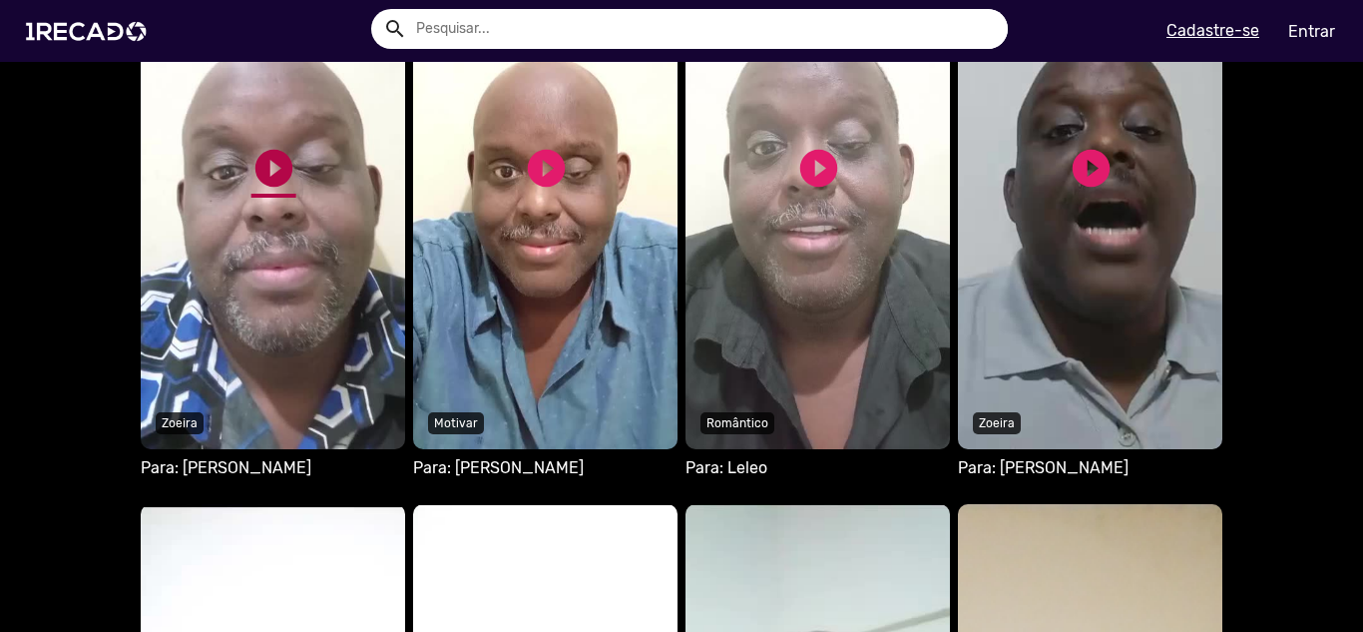
click at [263, 173] on link "play_circle_filled" at bounding box center [274, 168] width 45 height 45
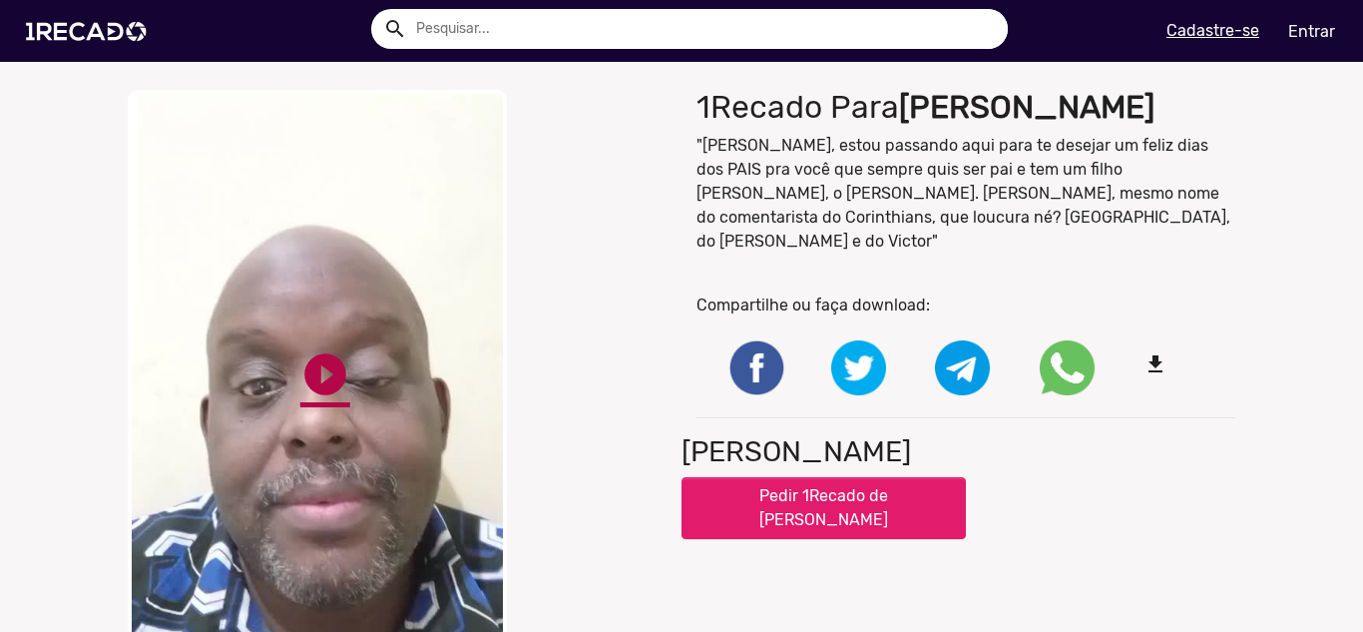
click at [329, 384] on link "play_circle_filled" at bounding box center [325, 374] width 50 height 50
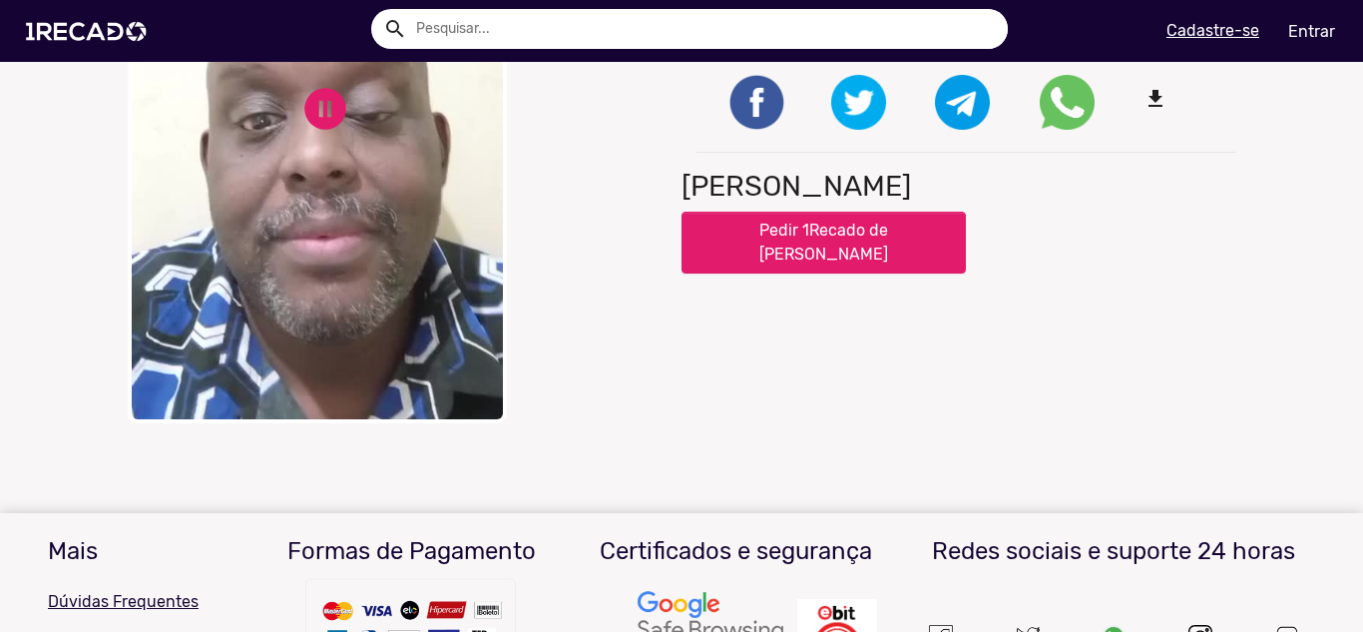
scroll to position [412, 0]
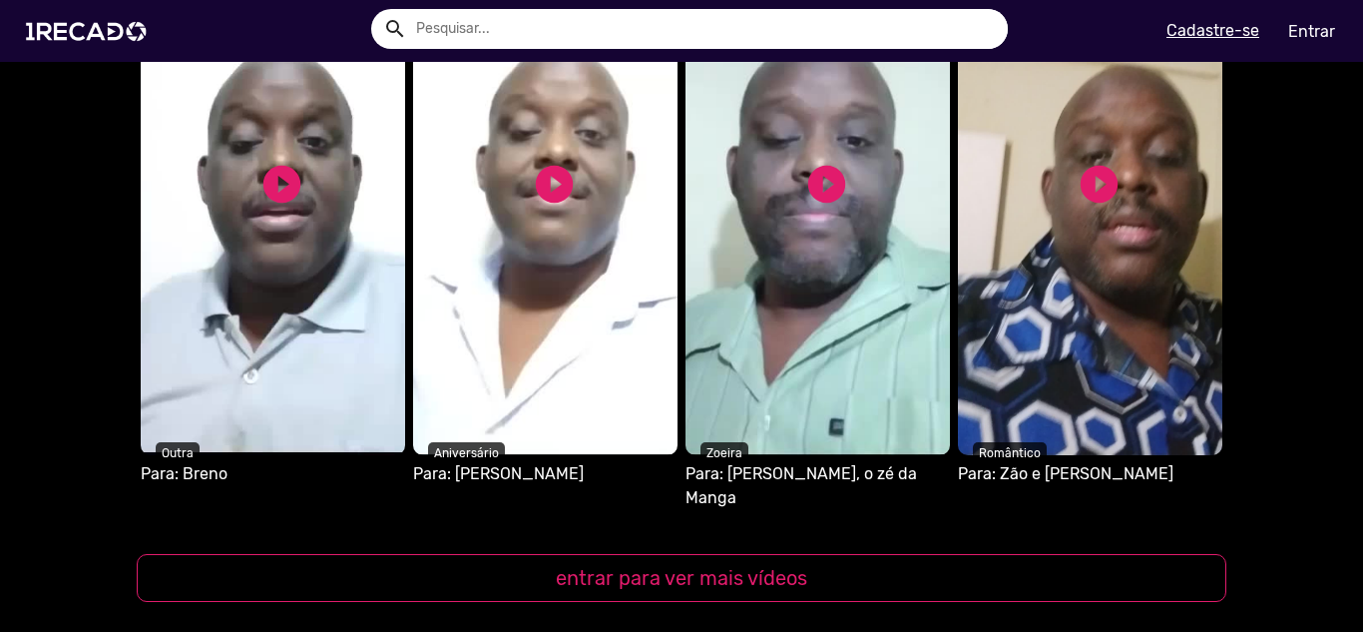
scroll to position [1996, 0]
click at [806, 178] on link "play_circle_filled" at bounding box center [826, 183] width 45 height 45
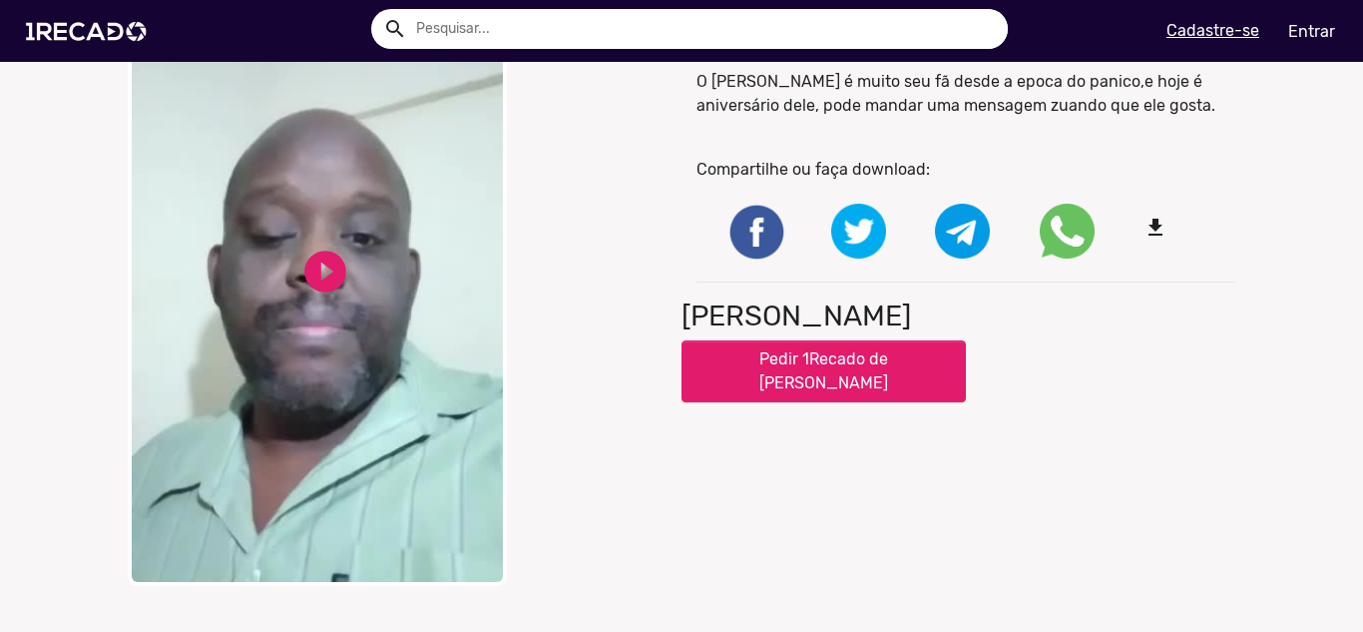
scroll to position [100, 0]
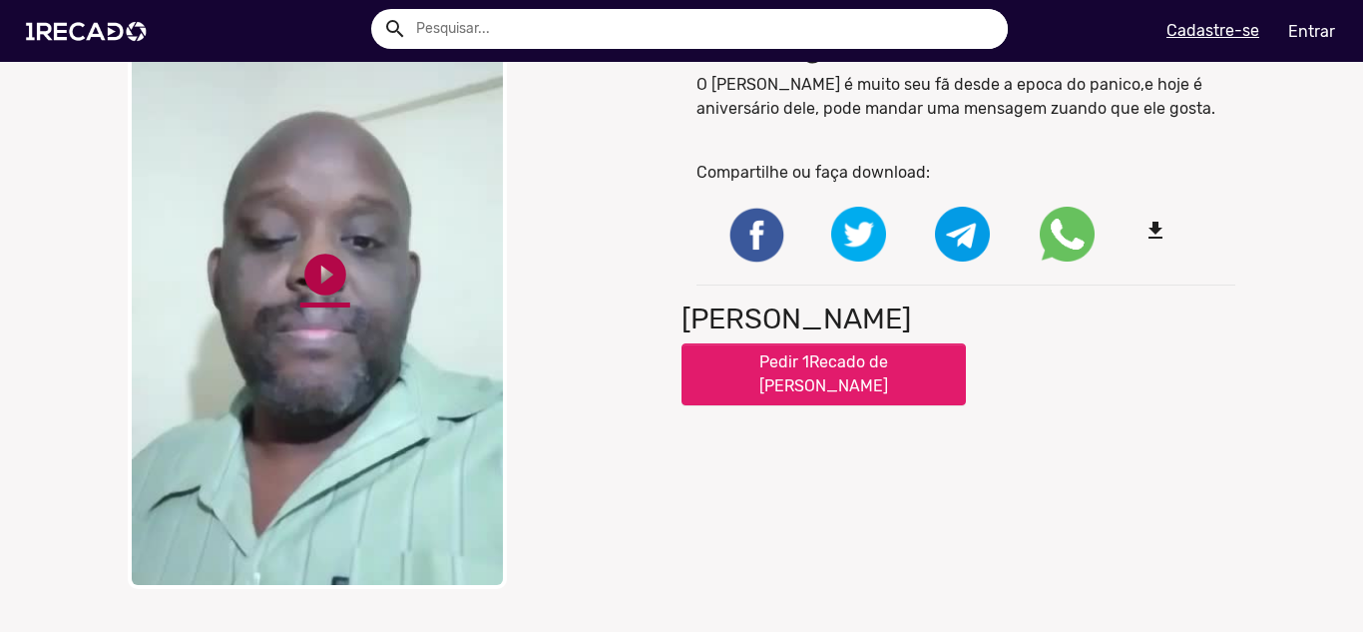
click at [329, 272] on link "play_circle_filled" at bounding box center [325, 275] width 50 height 50
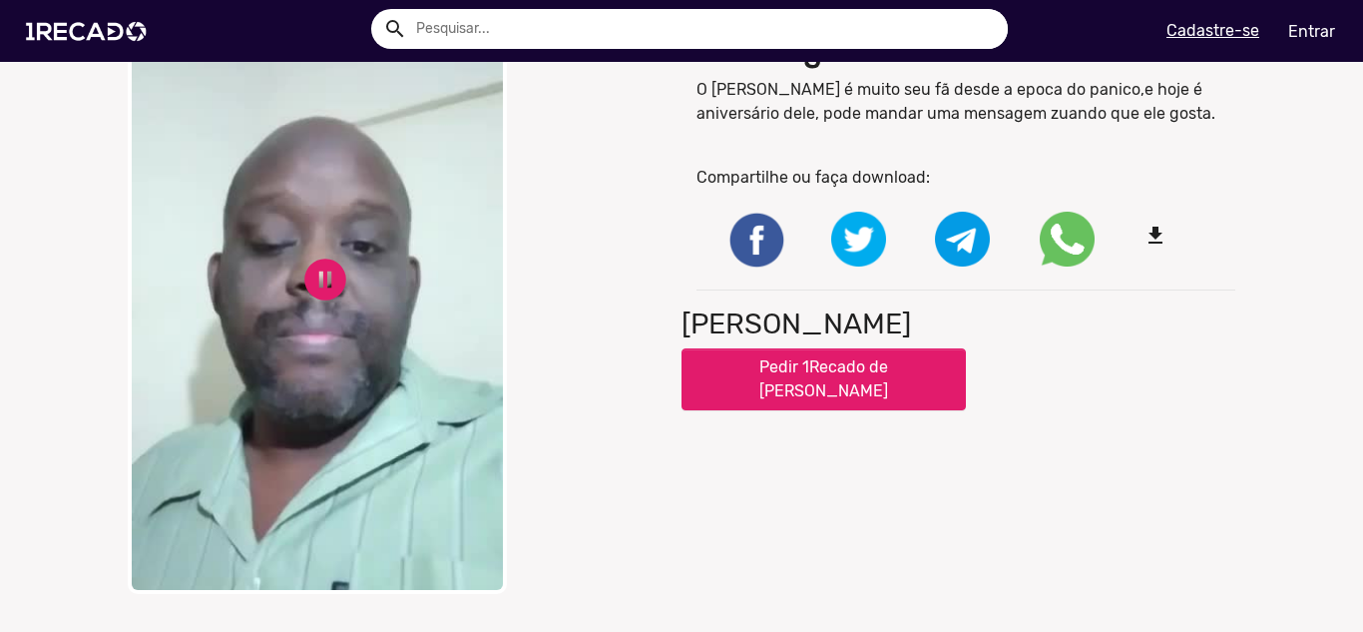
scroll to position [200, 0]
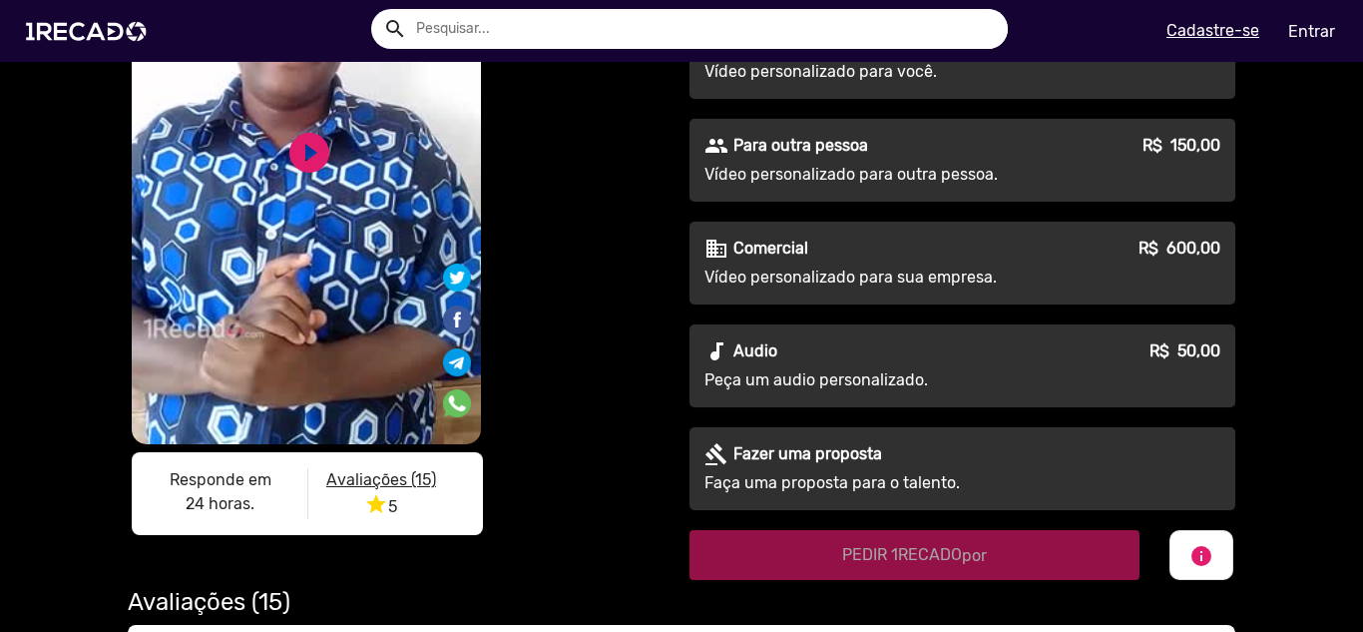
scroll to position [100, 0]
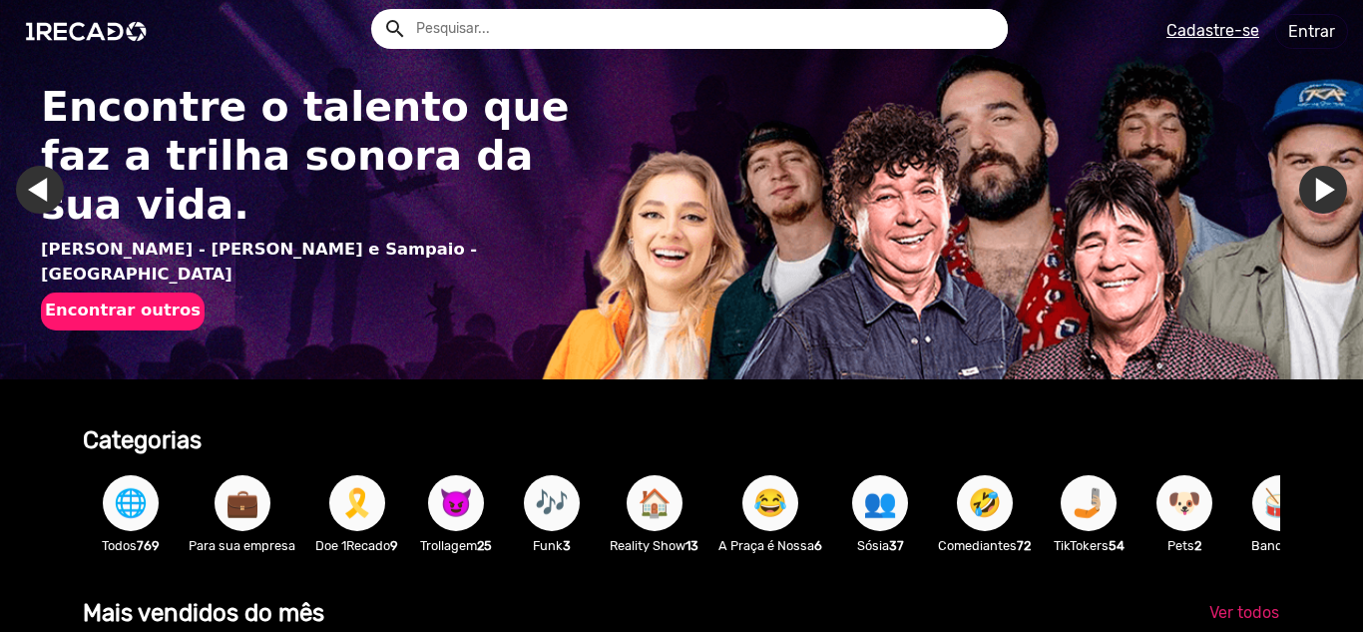
click at [453, 497] on span "😈" at bounding box center [456, 503] width 34 height 56
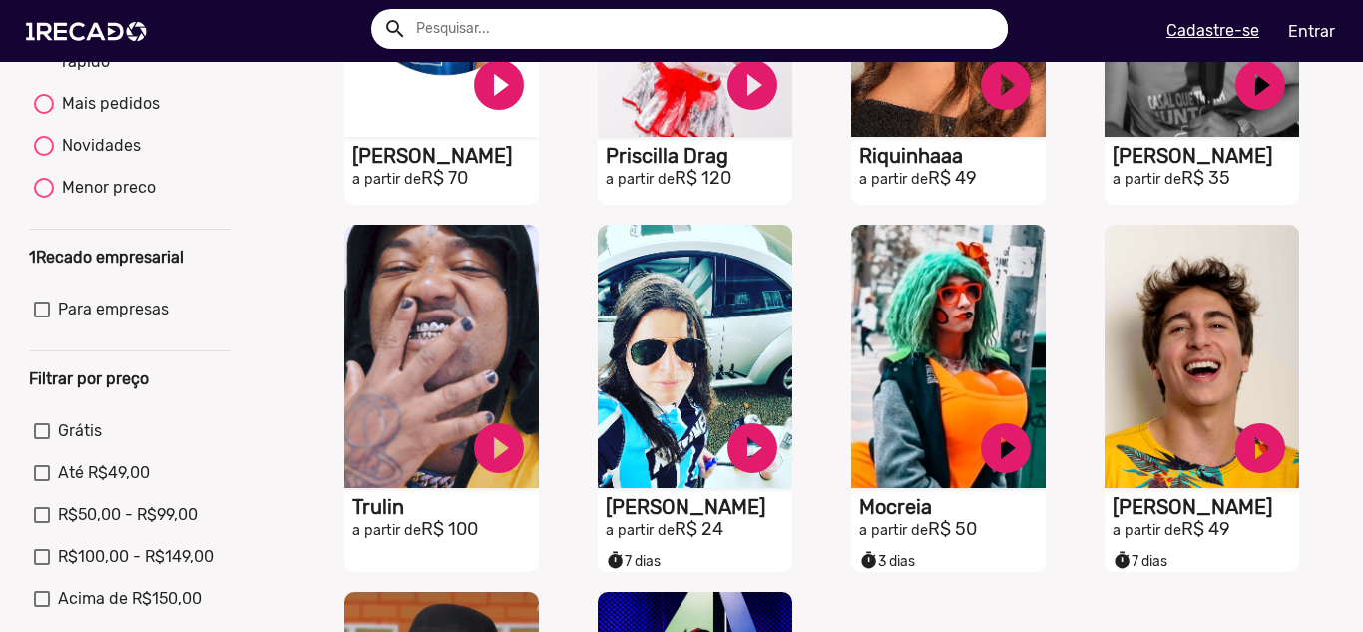
scroll to position [399, 0]
